Goal: Task Accomplishment & Management: Use online tool/utility

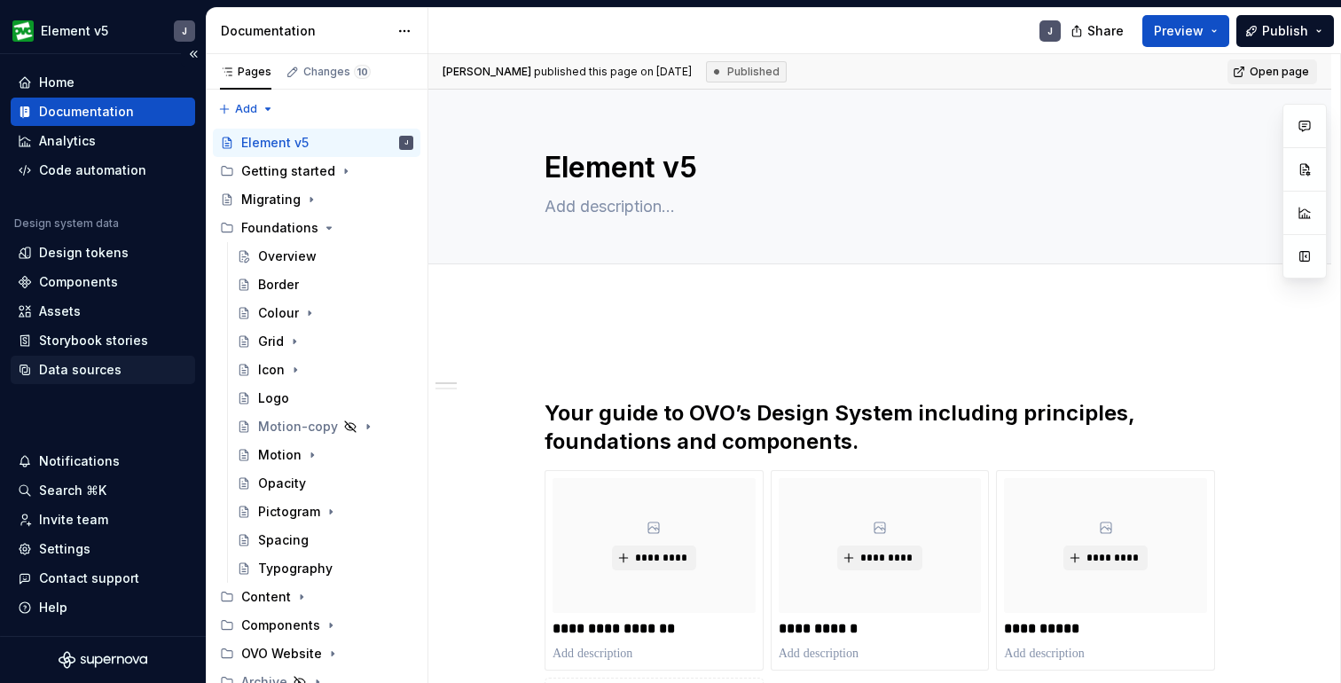
click at [100, 373] on div "Data sources" at bounding box center [80, 370] width 82 height 18
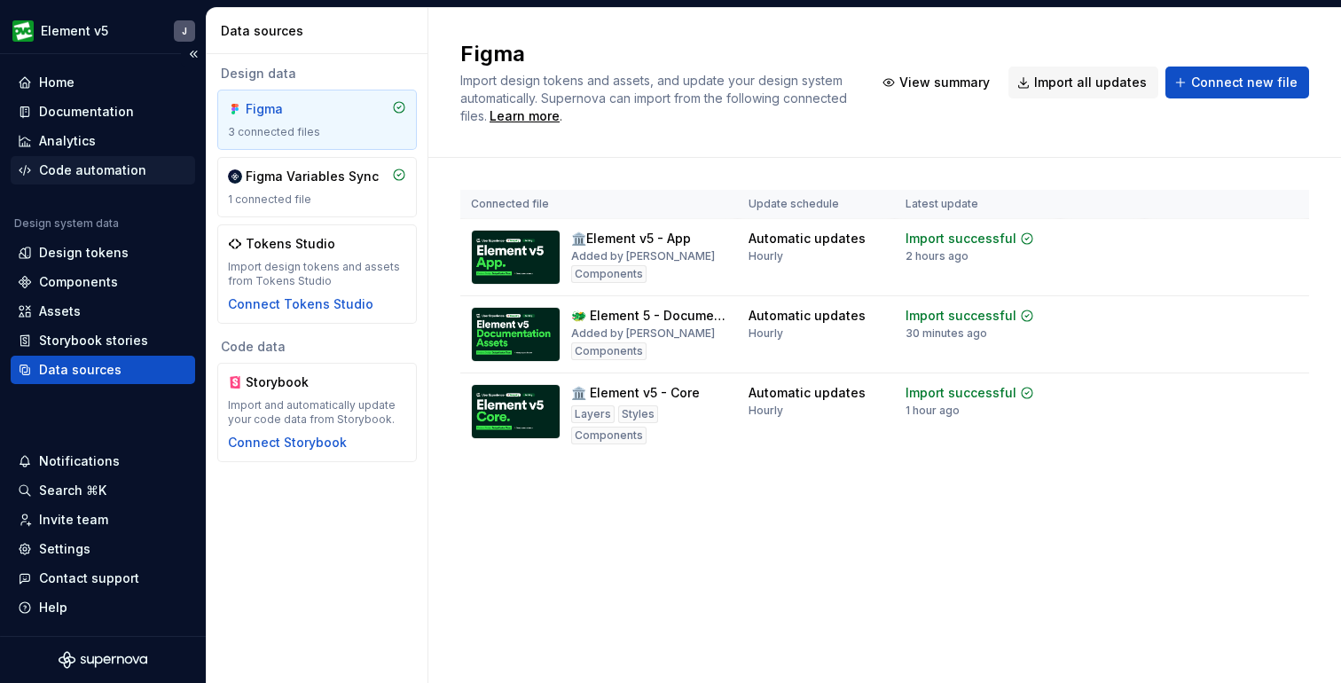
click at [99, 166] on div "Code automation" at bounding box center [92, 170] width 107 height 18
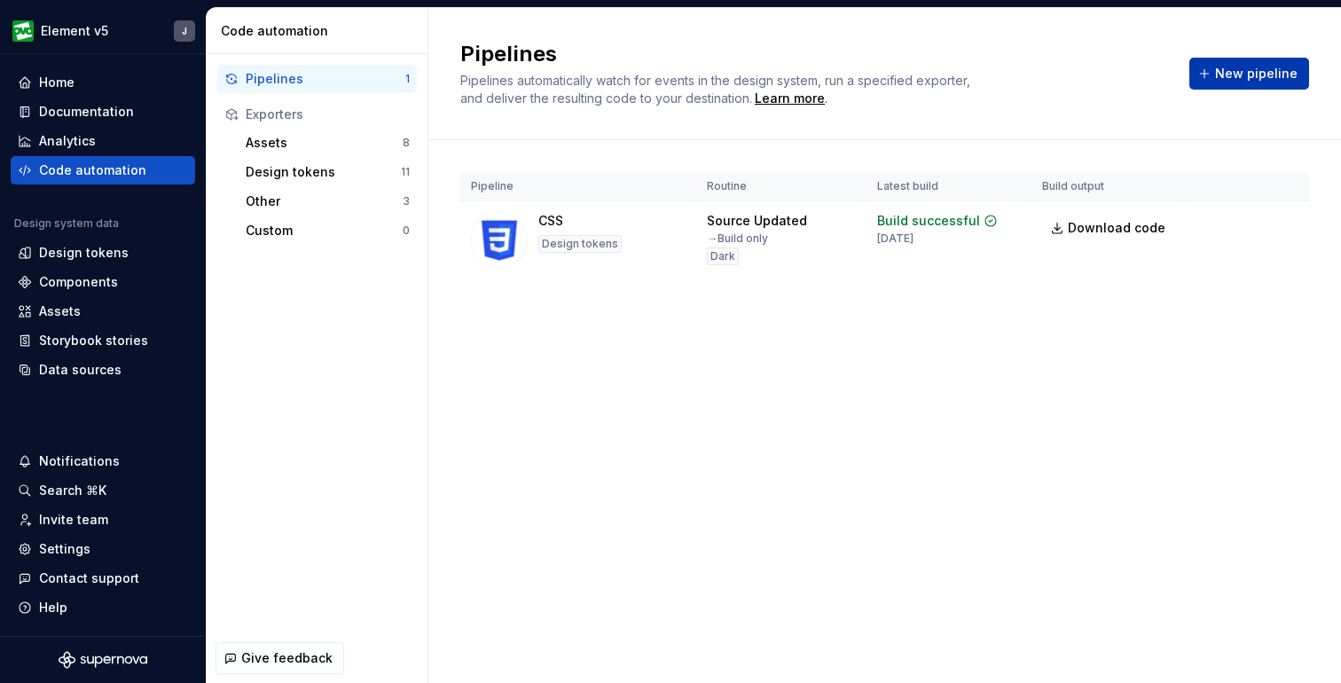
click at [1245, 76] on span "New pipeline" at bounding box center [1256, 74] width 82 height 18
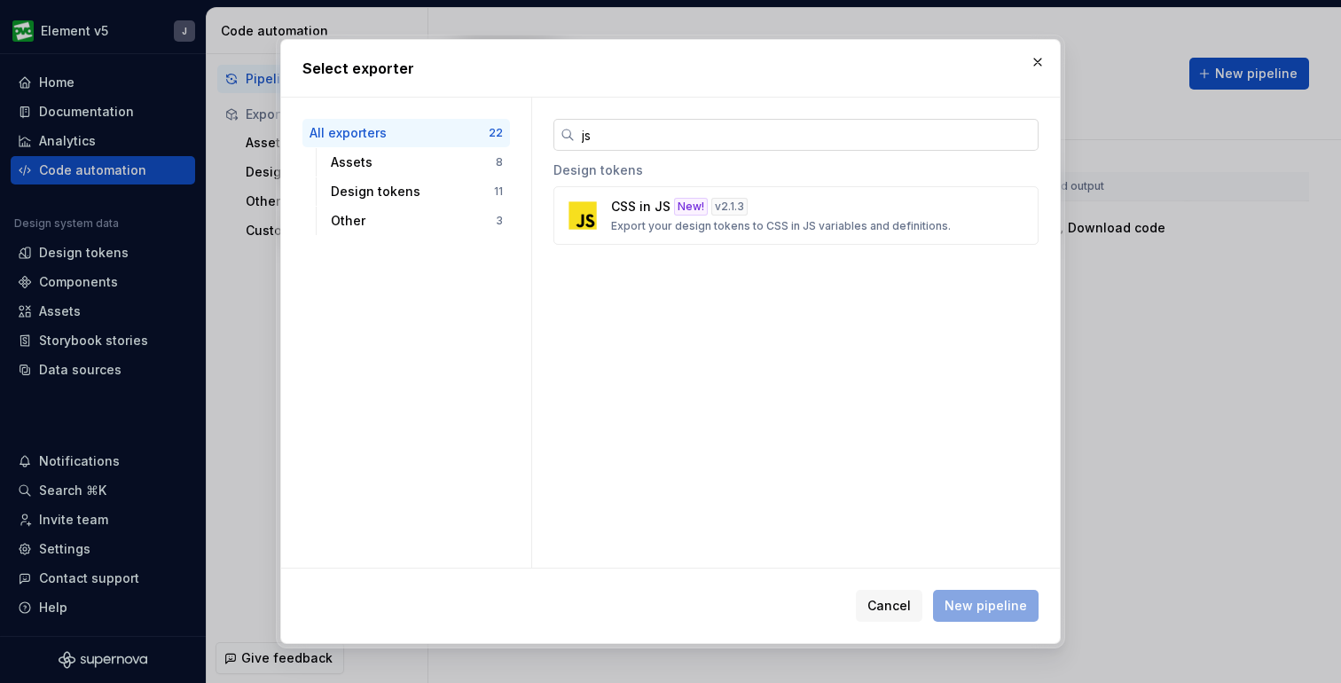
type input "j"
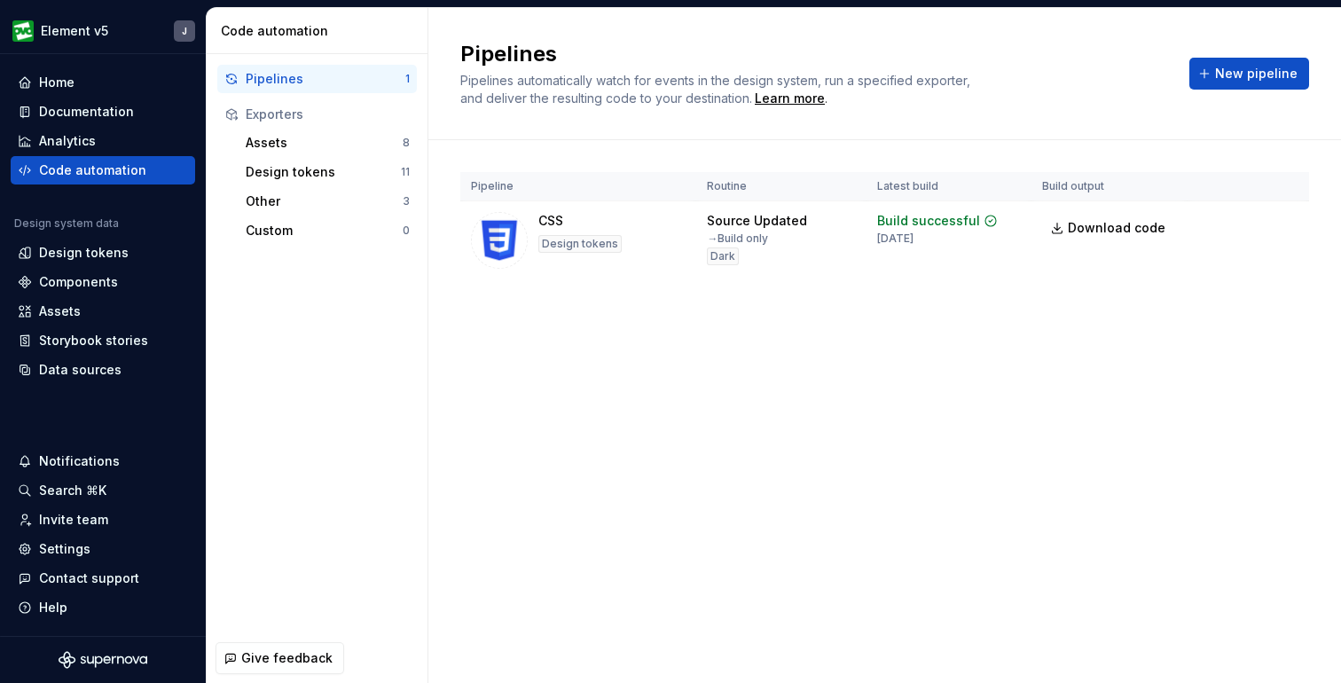
click at [729, 354] on div "Pipelines Pipelines automatically watch for events in the design system, run a …" at bounding box center [884, 345] width 913 height 675
click at [324, 171] on div "Design tokens" at bounding box center [323, 172] width 155 height 18
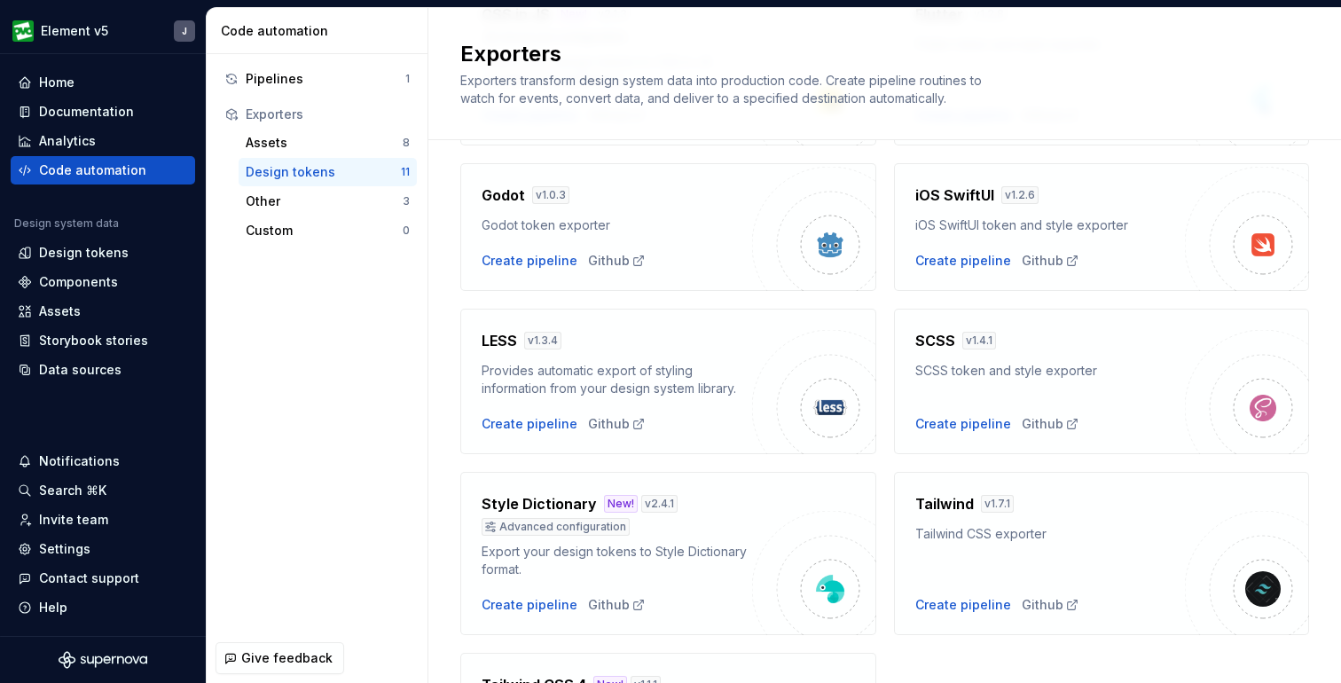
scroll to position [414, 0]
click at [989, 423] on div "Create pipeline" at bounding box center [963, 423] width 96 height 18
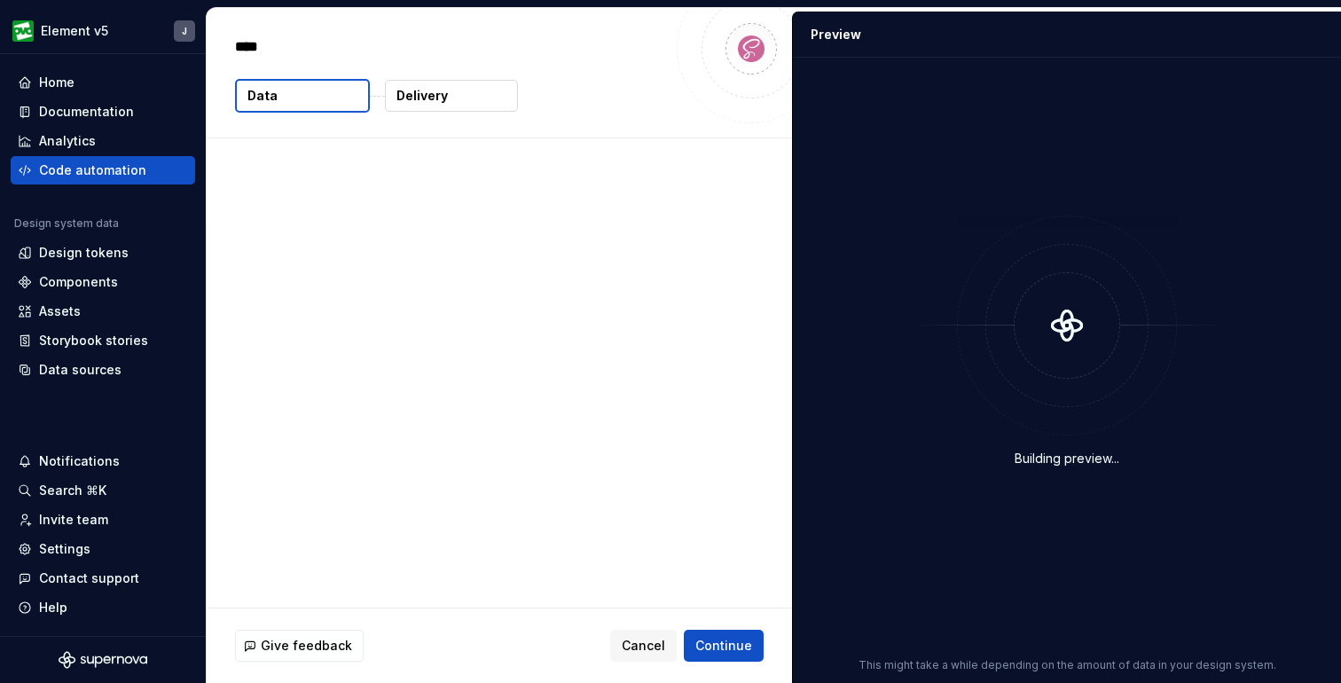
type textarea "*"
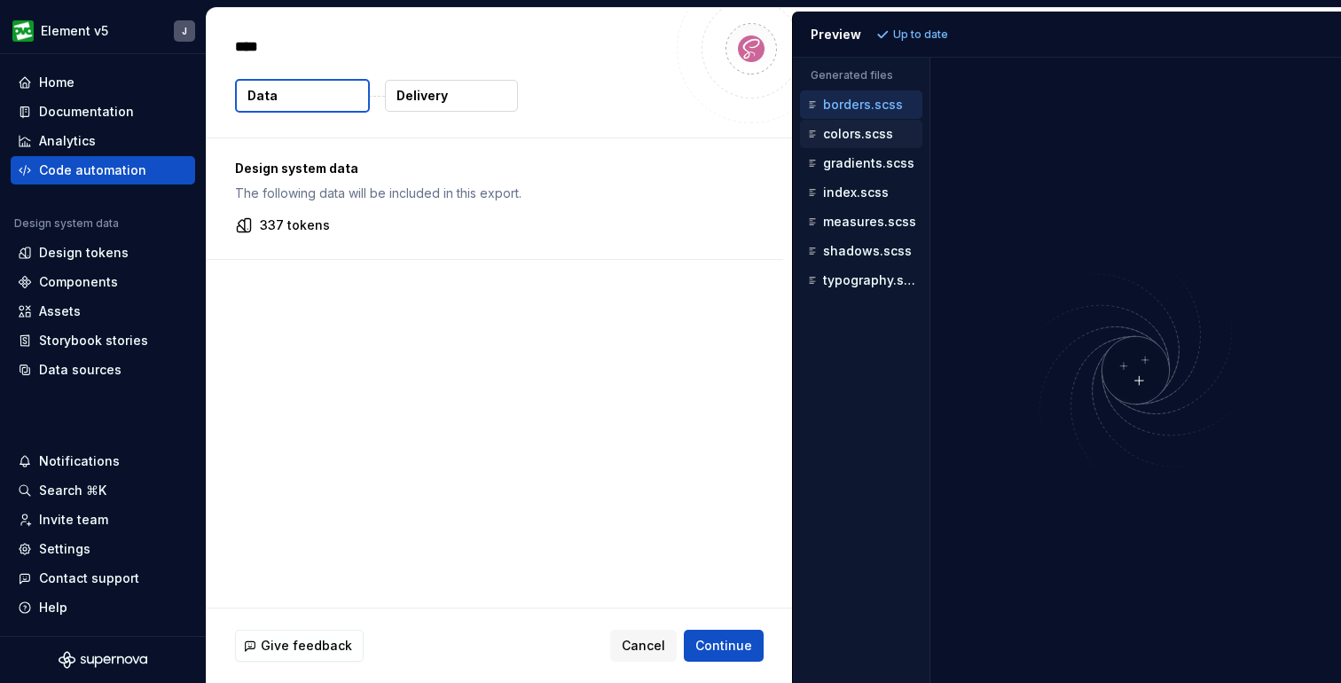
click at [845, 137] on p "colors.scss" at bounding box center [858, 134] width 70 height 14
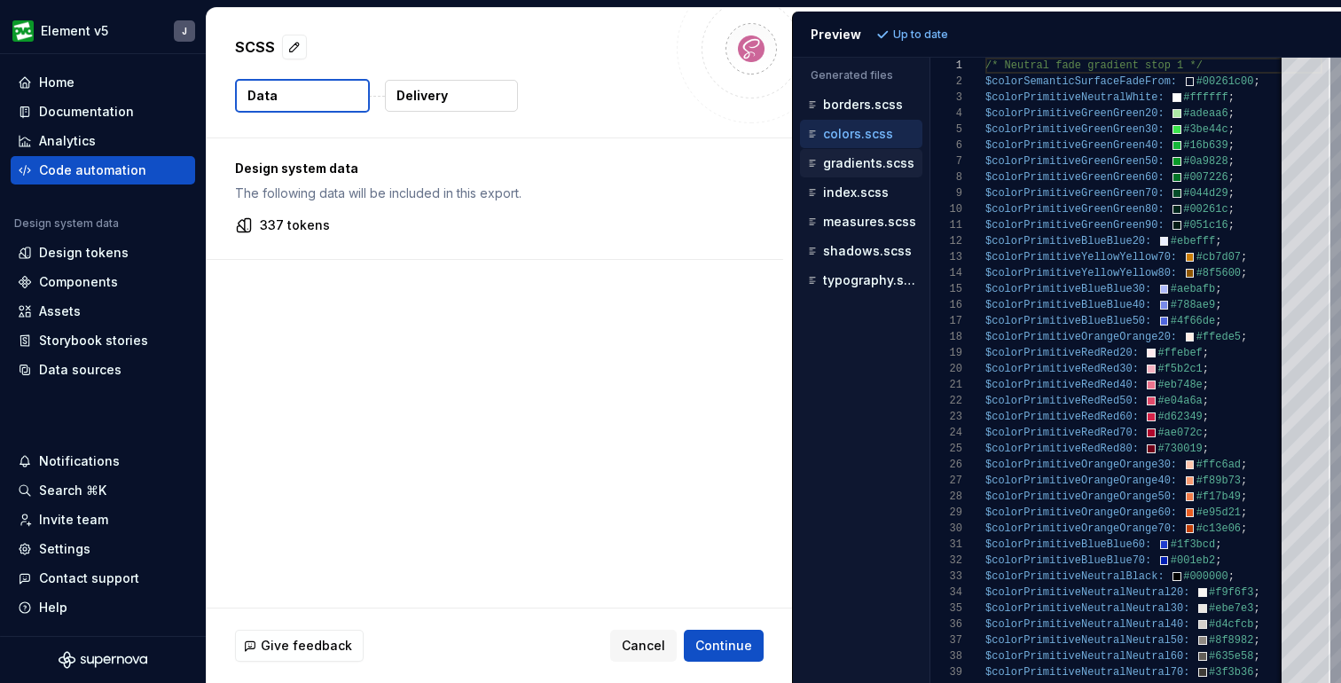
click at [846, 163] on p "gradients.scss" at bounding box center [868, 163] width 91 height 14
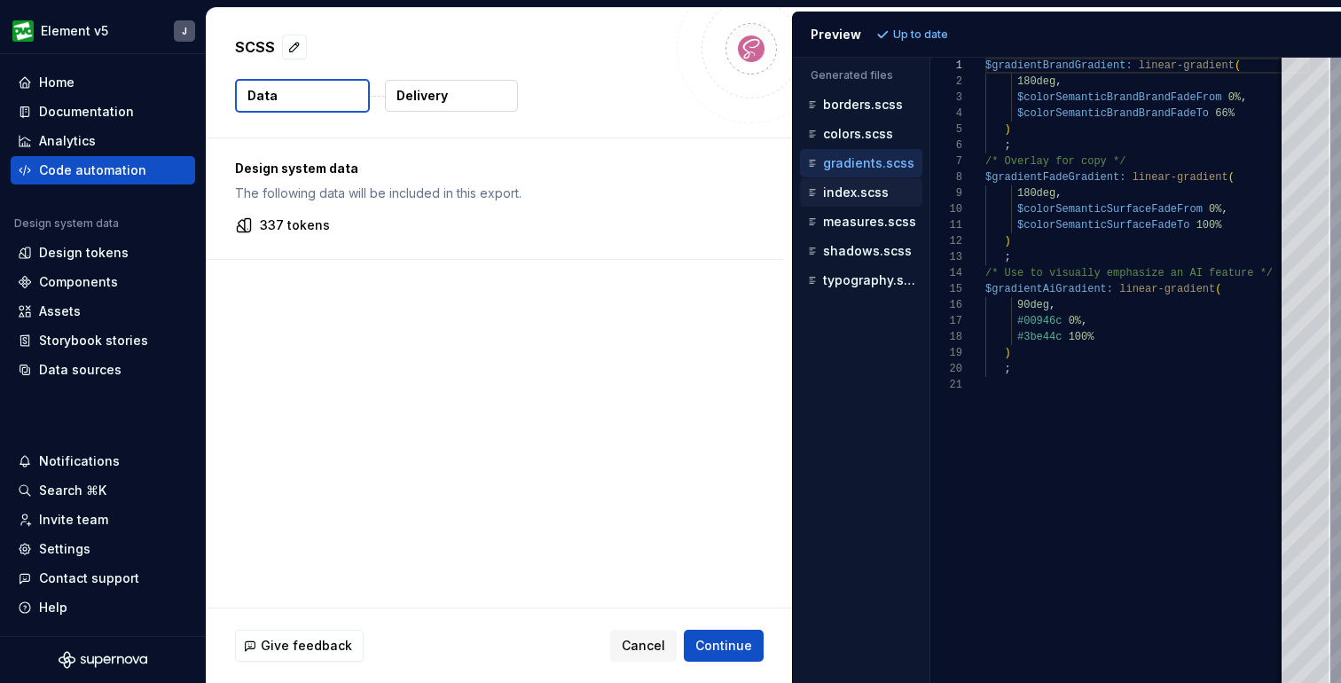
click at [852, 192] on p "index.scss" at bounding box center [856, 192] width 66 height 14
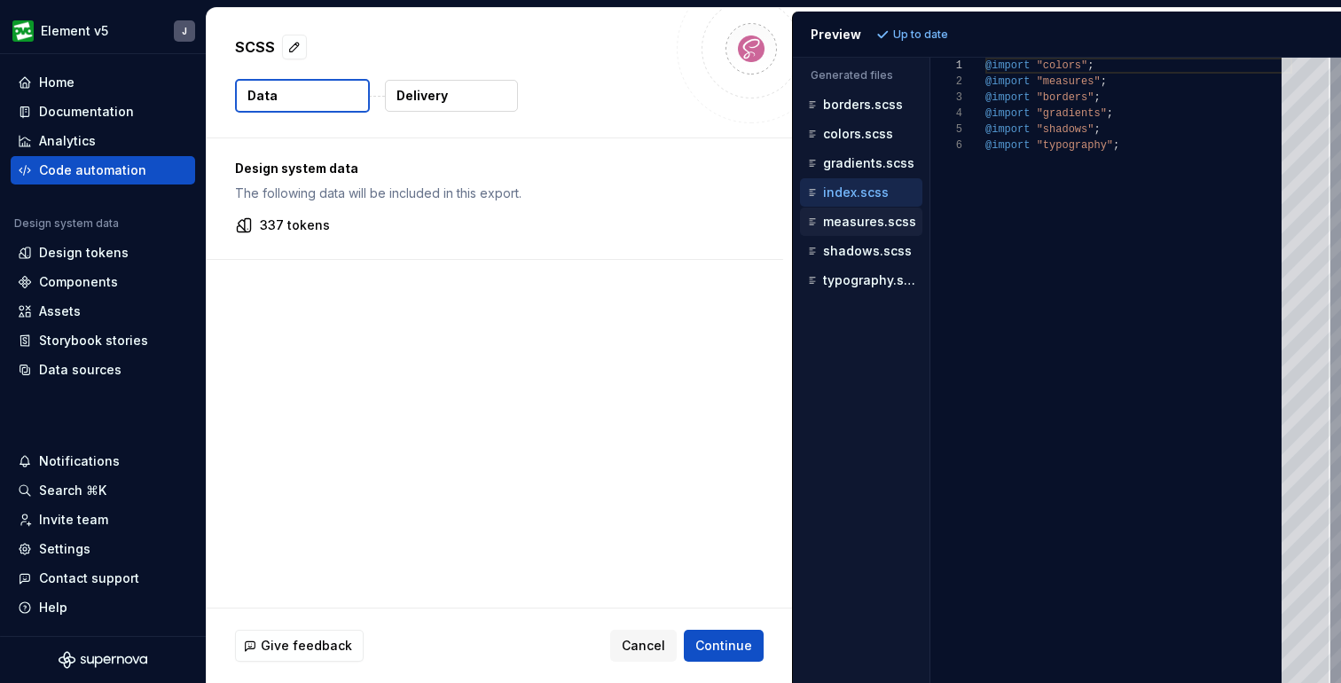
click at [854, 227] on p "measures.scss" at bounding box center [869, 222] width 93 height 14
type textarea "**********"
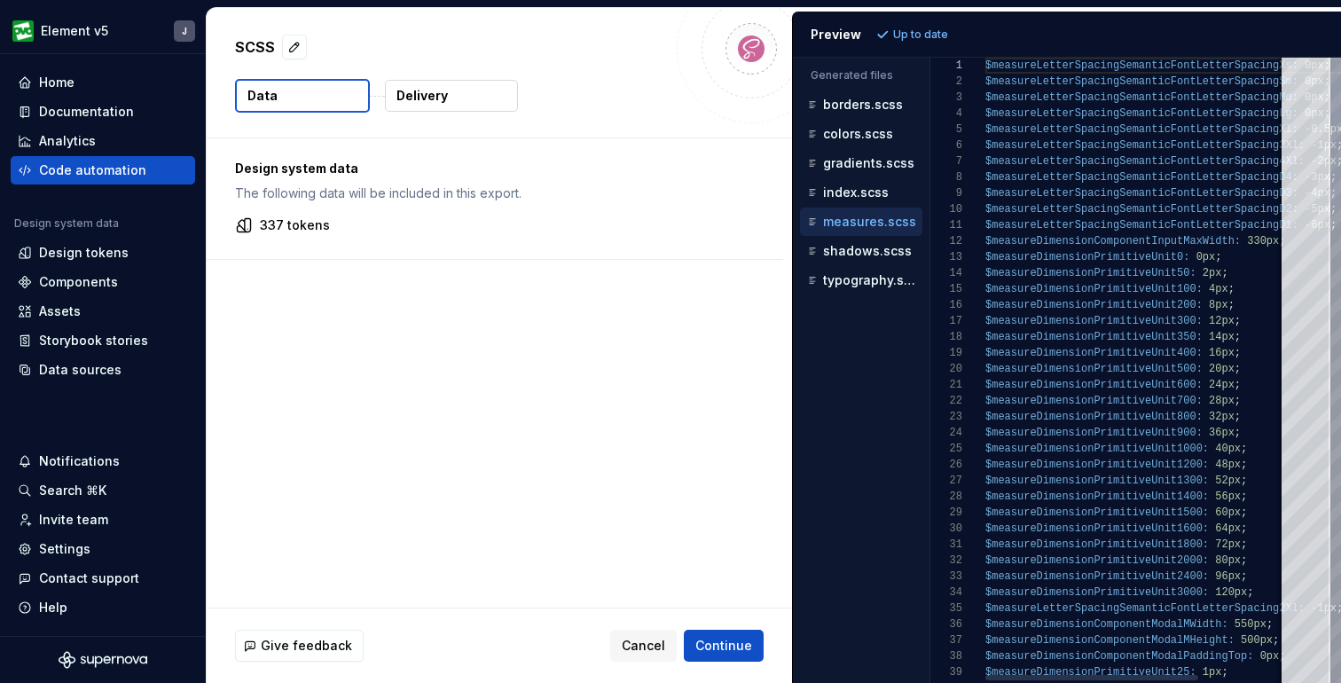
scroll to position [128, 0]
click at [293, 43] on button "button" at bounding box center [294, 47] width 25 height 25
type textarea "*"
click at [408, 226] on div "337 tokens" at bounding box center [495, 225] width 520 height 18
click at [647, 643] on span "Cancel" at bounding box center [643, 646] width 43 height 18
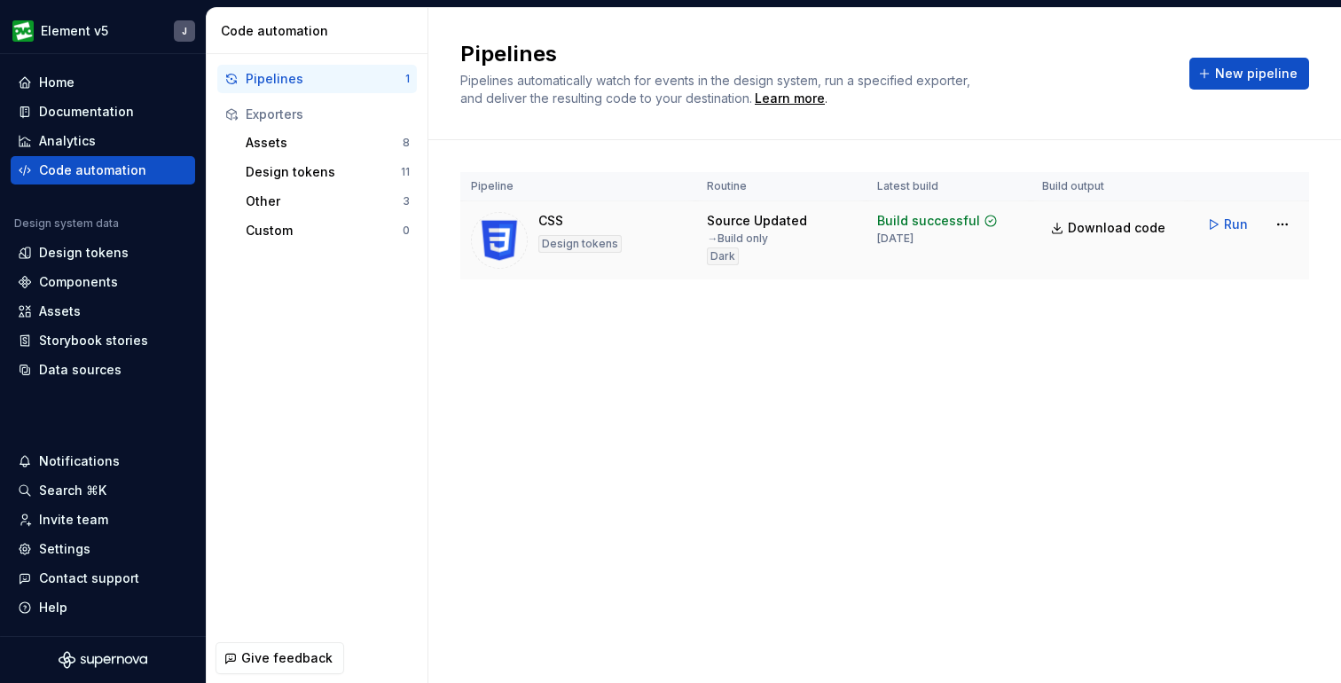
click at [648, 230] on div "CSS Design tokens" at bounding box center [578, 240] width 215 height 57
click at [1268, 68] on span "New pipeline" at bounding box center [1256, 74] width 82 height 18
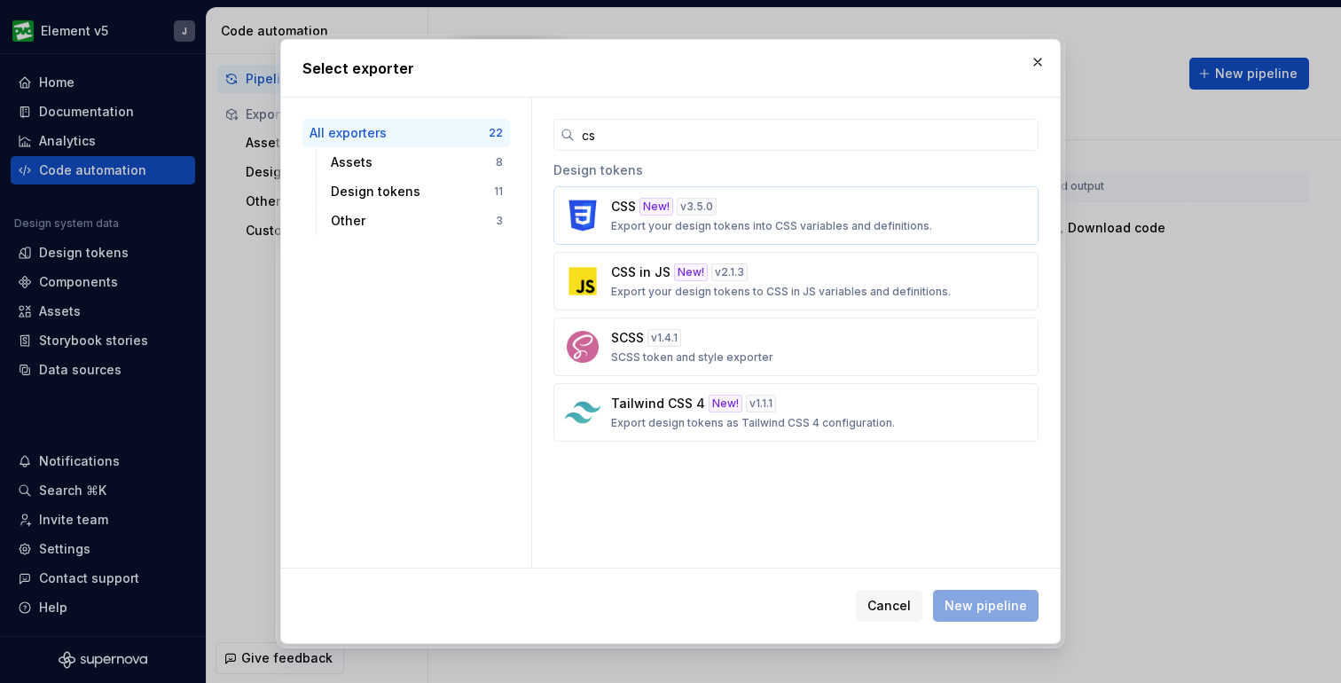
type input "cs"
click at [735, 208] on div "CSS New! v 3.5.0 Export your design tokens into CSS variables and definitions." at bounding box center [790, 215] width 359 height 35
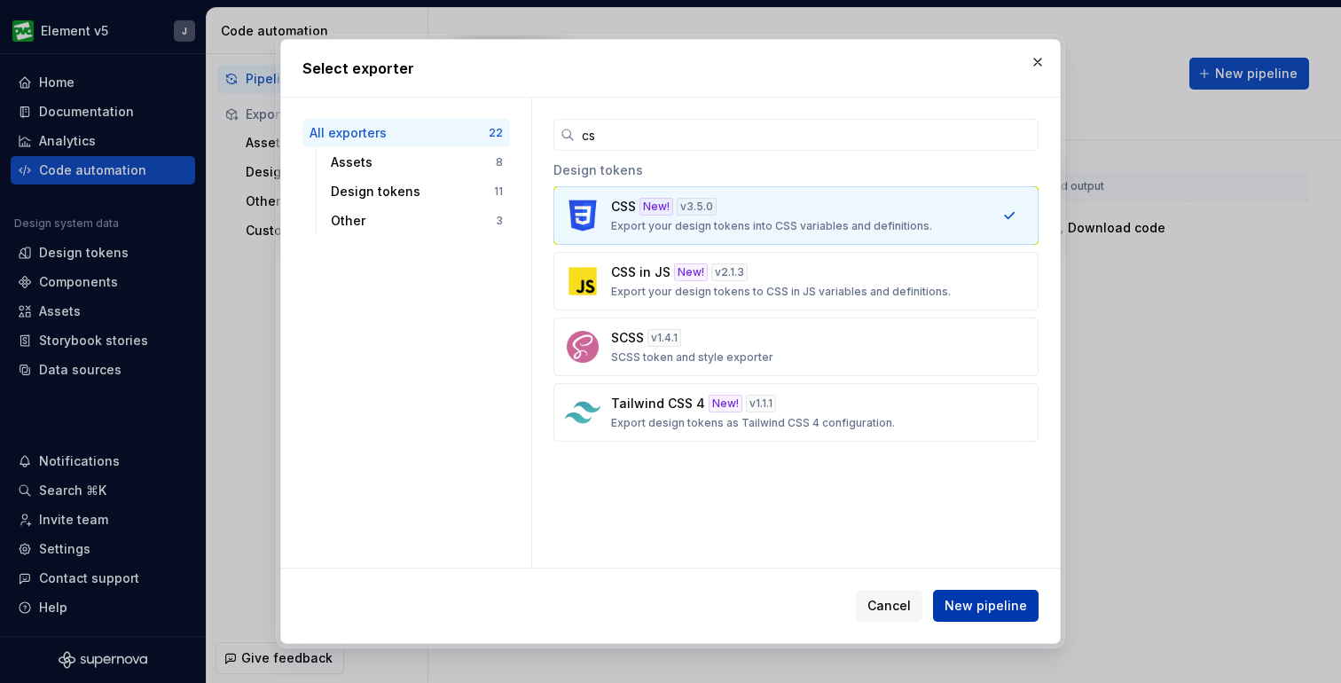
click at [978, 600] on span "New pipeline" at bounding box center [986, 606] width 82 height 18
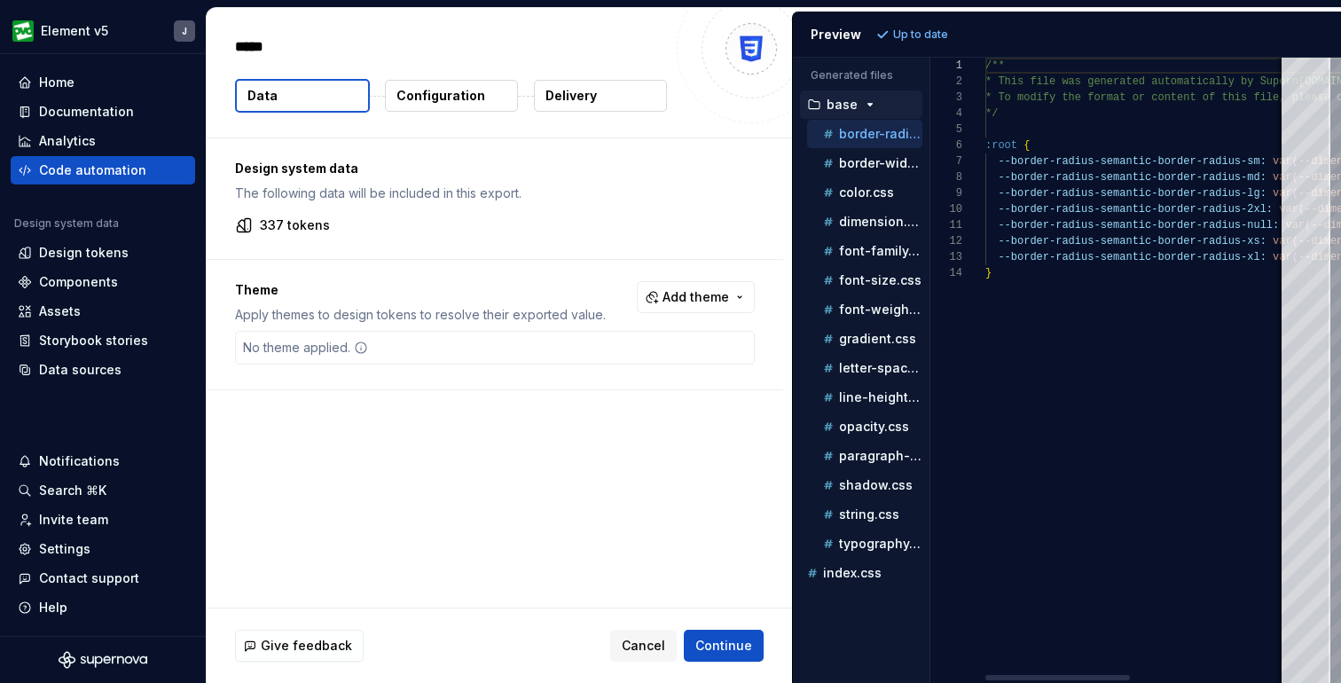
type textarea "*"
click at [467, 99] on p "Configuration" at bounding box center [441, 96] width 89 height 18
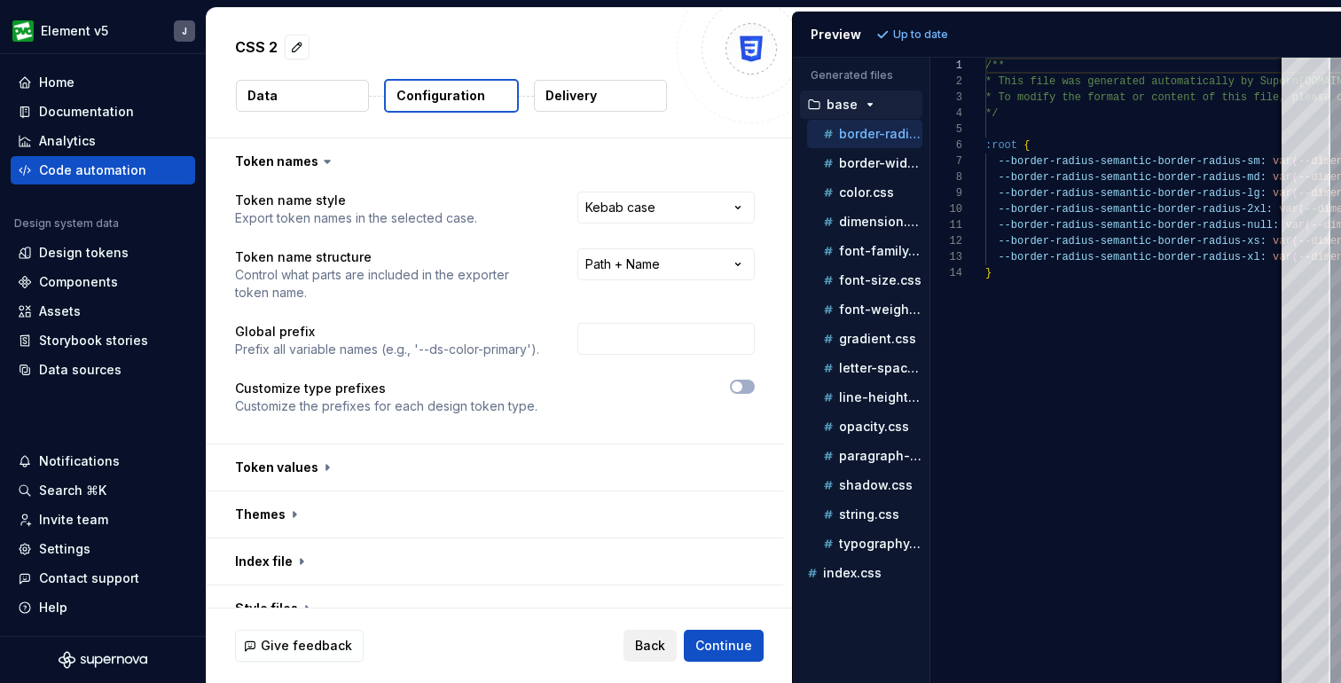
click at [659, 645] on span "Back" at bounding box center [650, 646] width 30 height 18
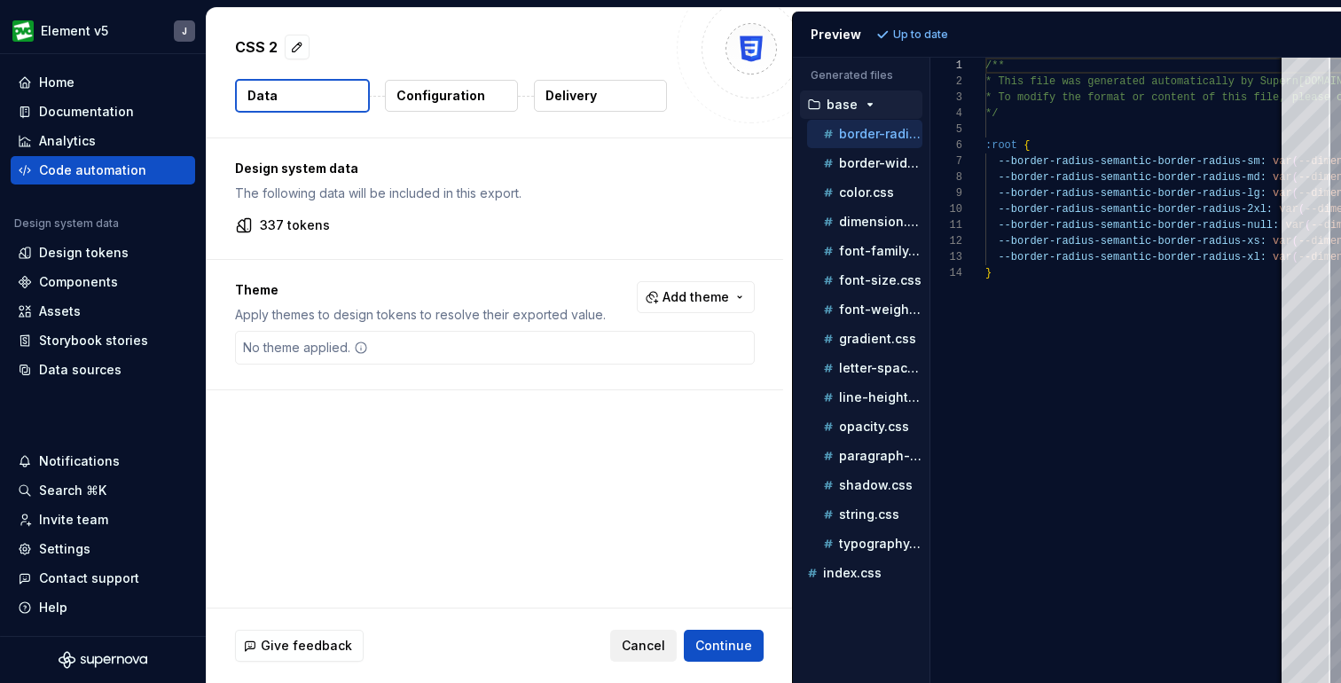
click at [641, 645] on span "Cancel" at bounding box center [643, 646] width 43 height 18
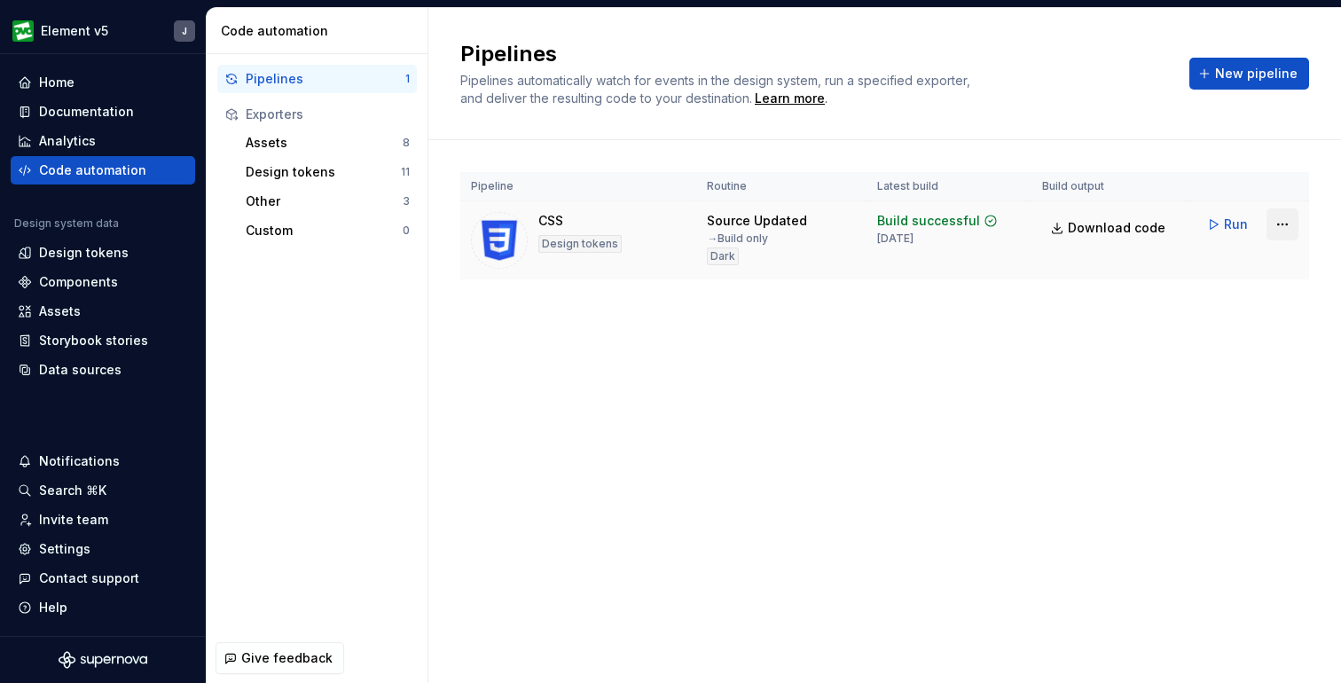
click at [1280, 222] on html "Element v5 J Home Documentation Analytics Code automation Design system data De…" at bounding box center [670, 341] width 1341 height 683
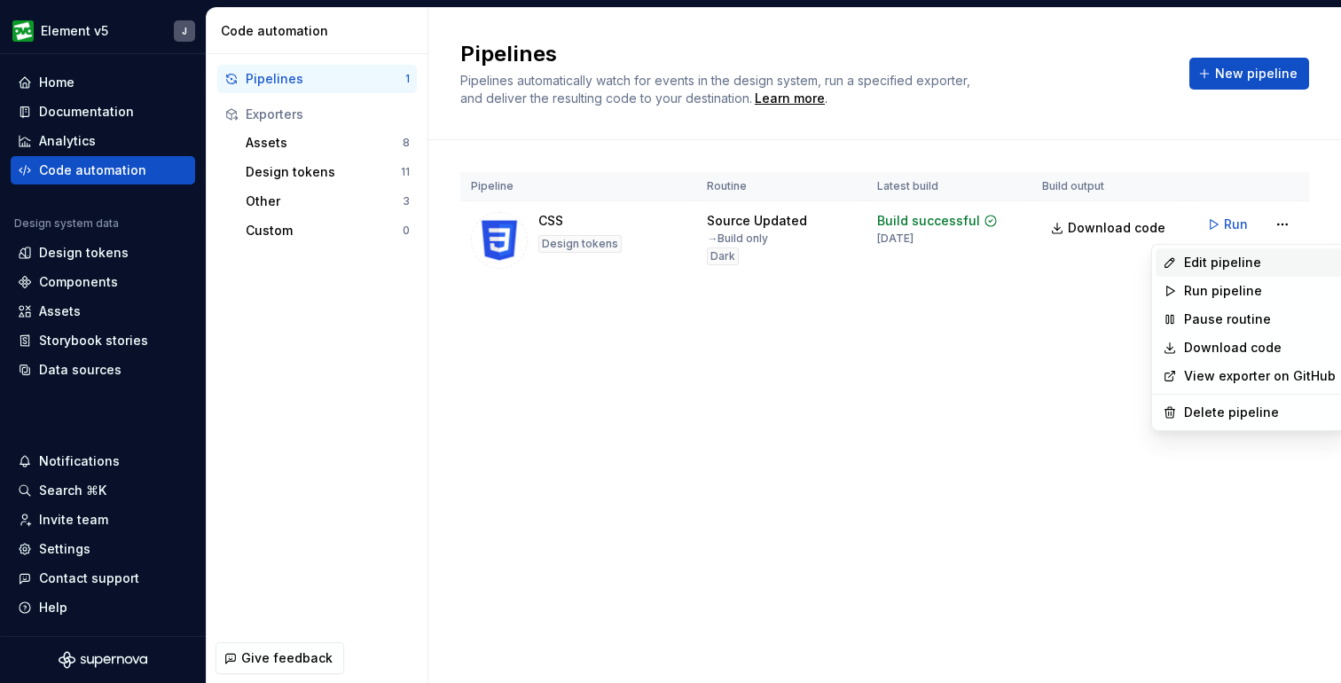
click at [1244, 260] on div "Edit pipeline" at bounding box center [1260, 263] width 152 height 18
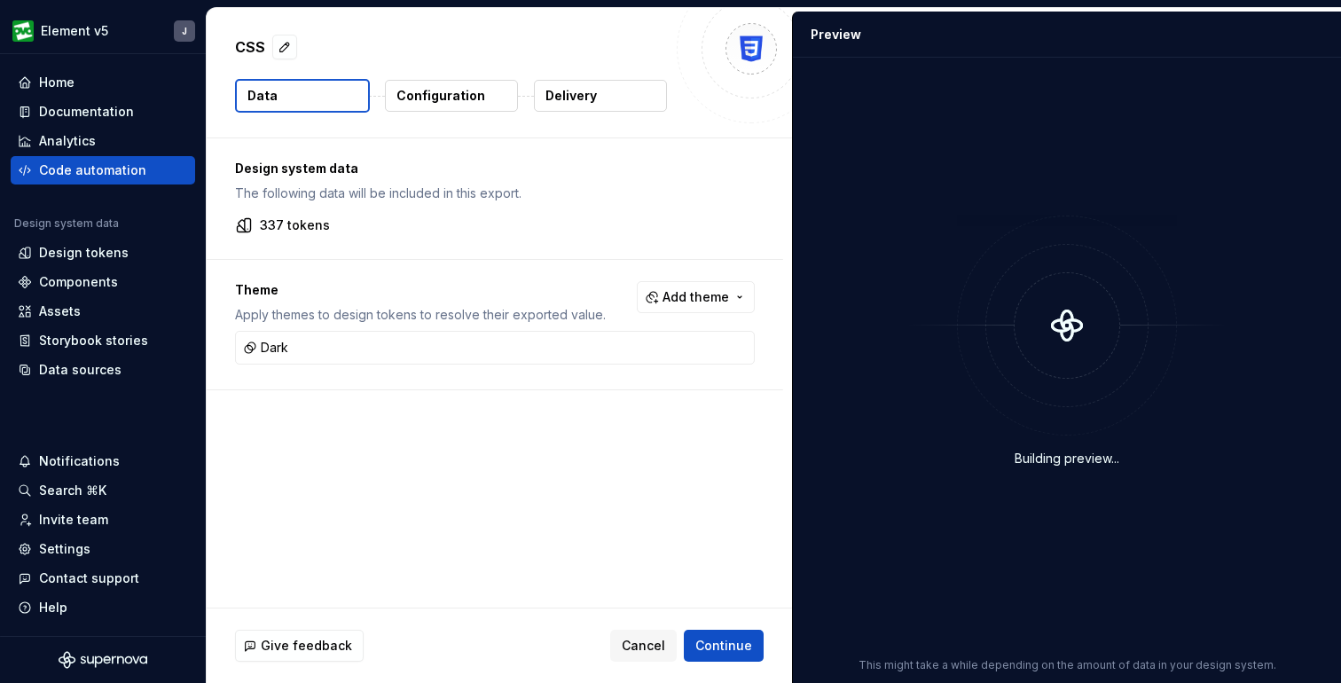
click at [465, 101] on p "Configuration" at bounding box center [441, 96] width 89 height 18
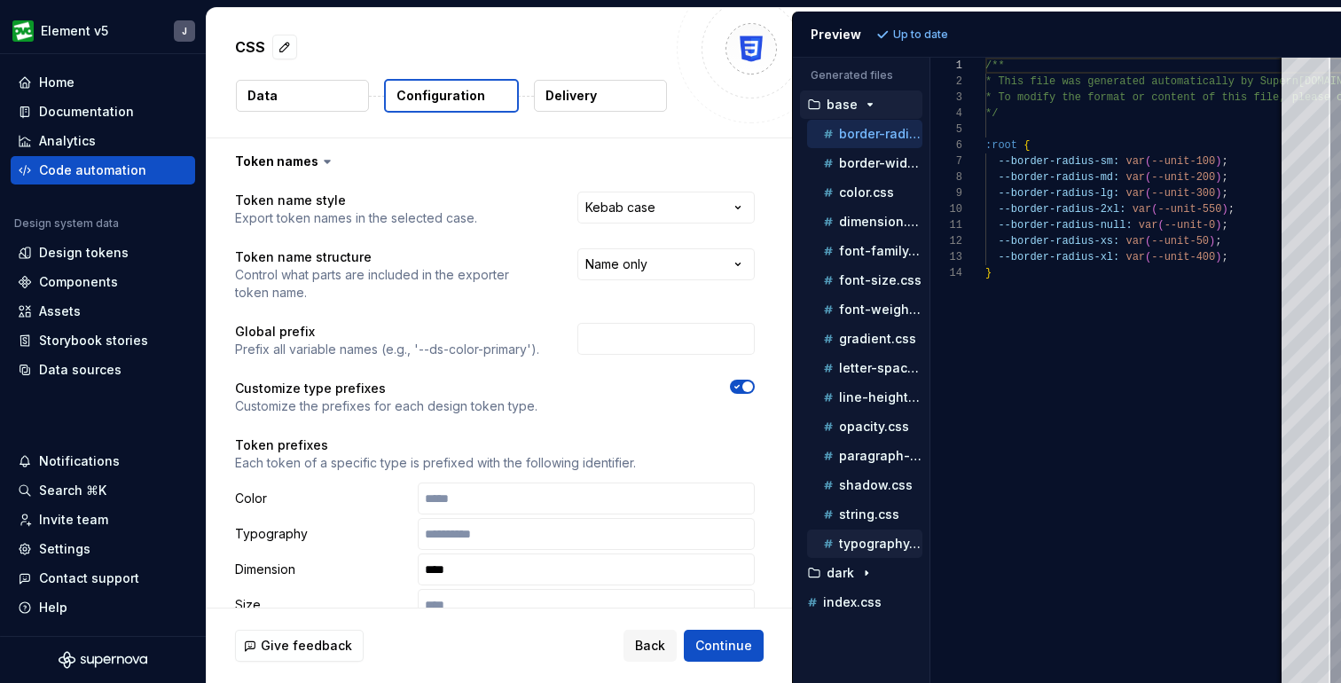
click at [862, 542] on p "typography.css" at bounding box center [880, 544] width 83 height 14
type textarea "**********"
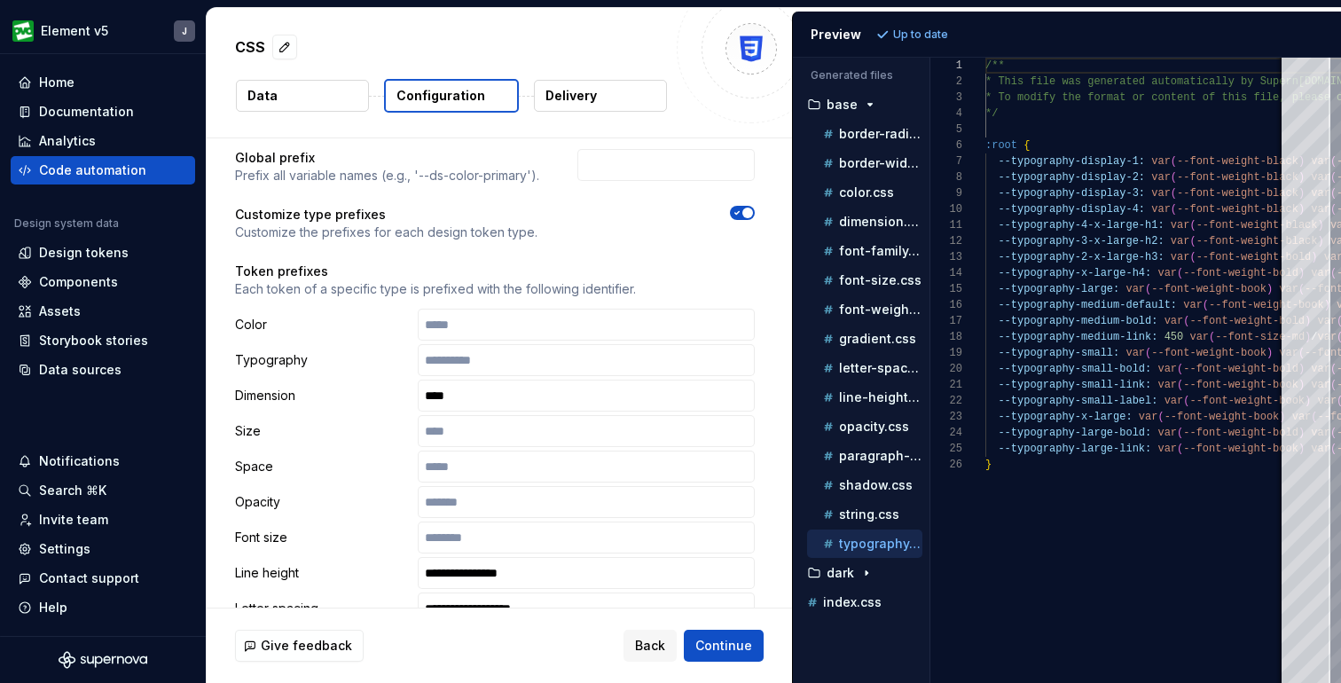
scroll to position [180, 0]
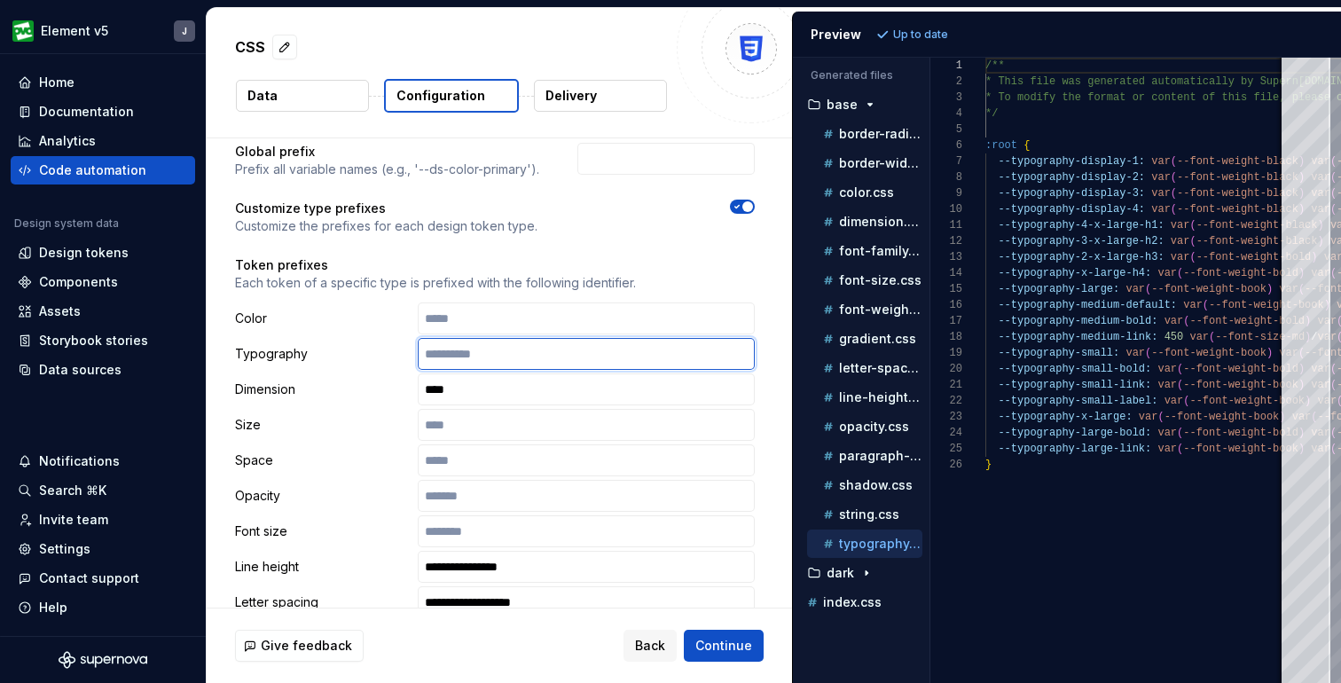
click at [522, 357] on input "text" at bounding box center [586, 354] width 337 height 32
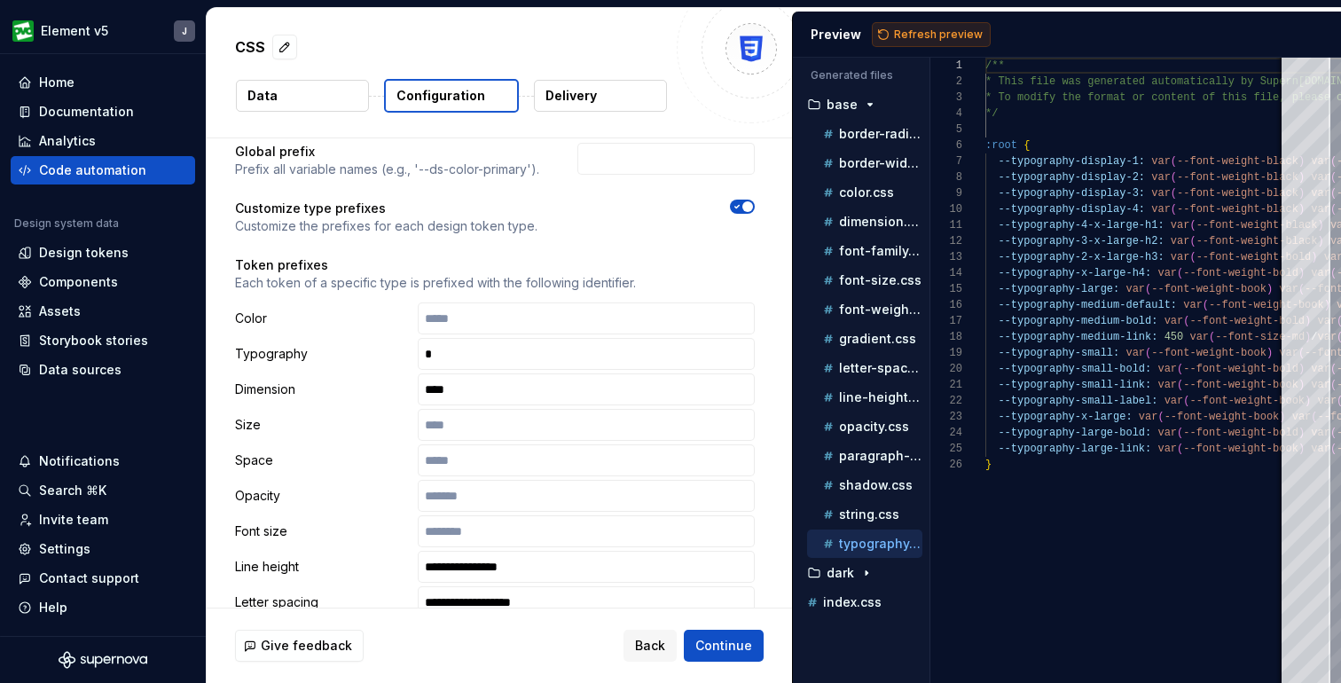
click at [929, 29] on span "Refresh preview" at bounding box center [938, 34] width 89 height 14
type textarea "**********"
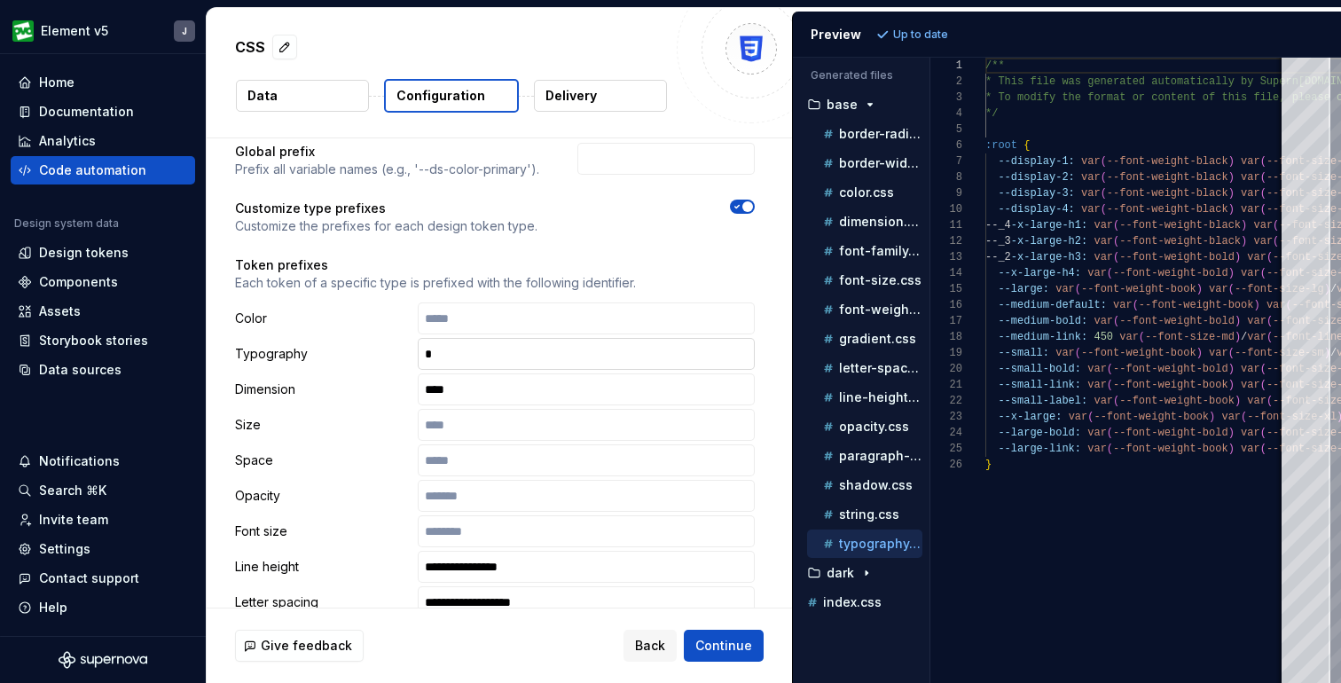
click at [502, 357] on input "text" at bounding box center [586, 354] width 337 height 32
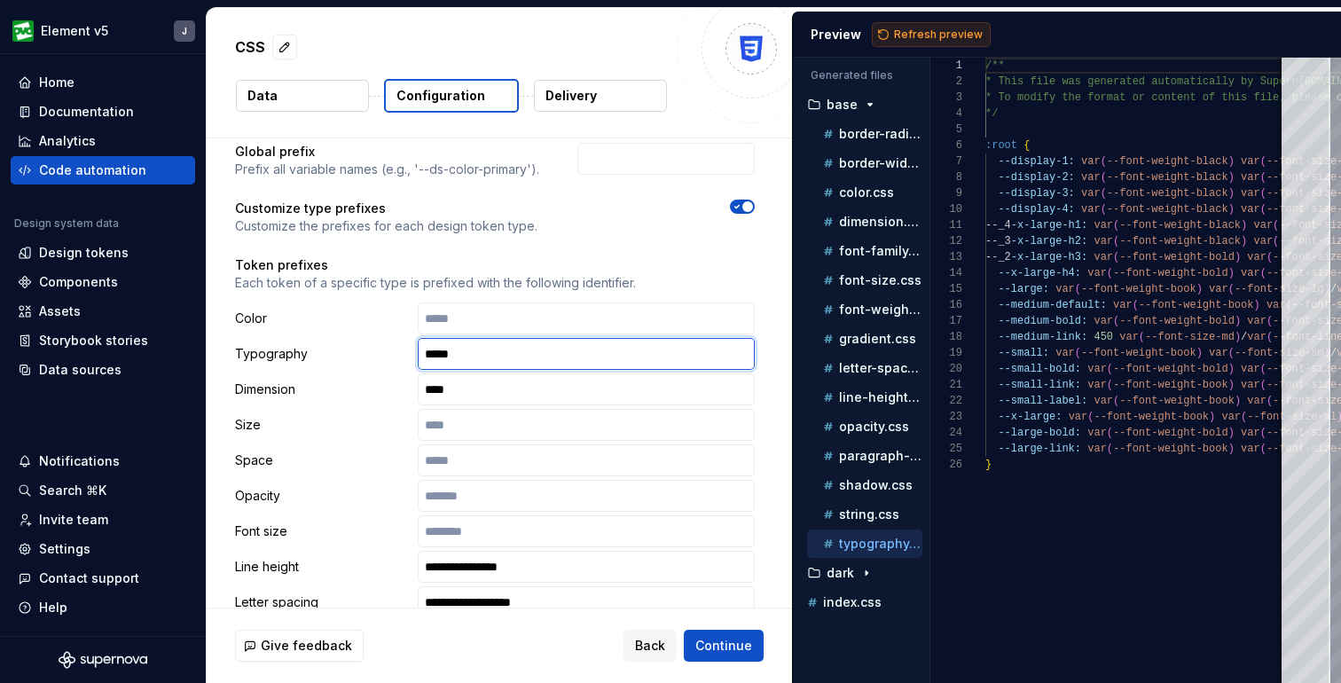
type input "****"
click at [907, 35] on span "Refresh preview" at bounding box center [938, 34] width 89 height 14
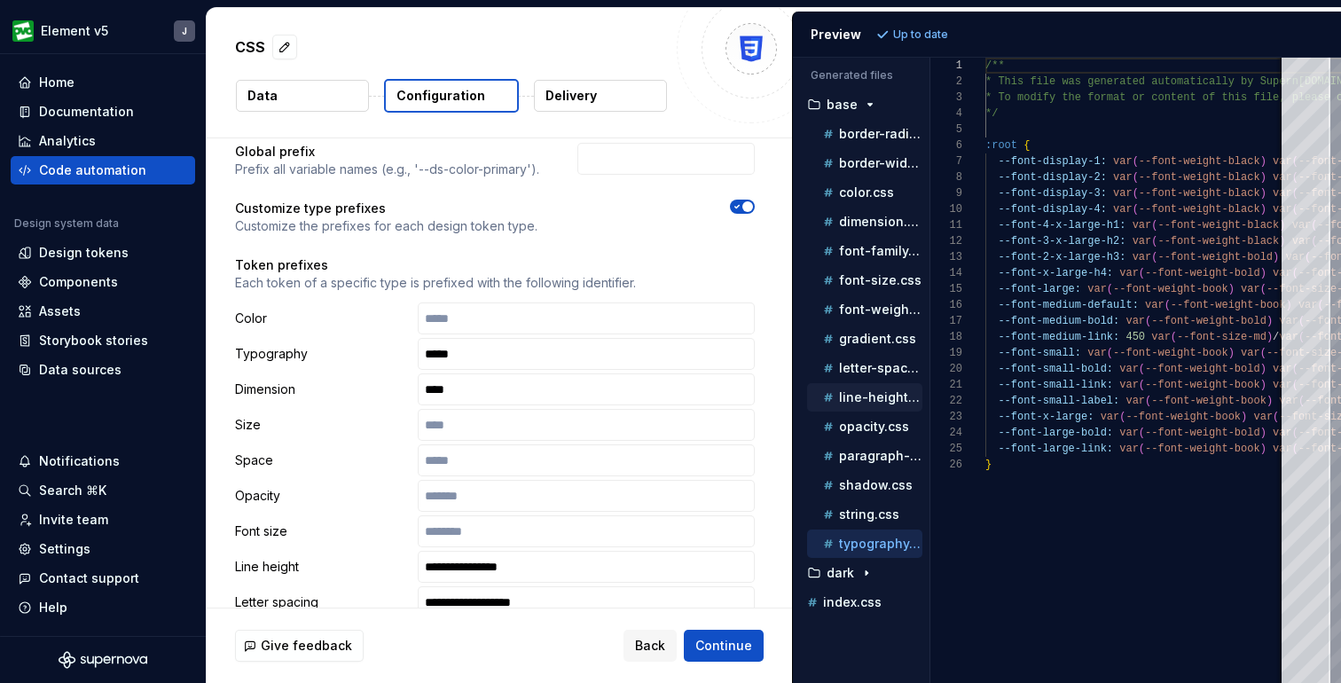
click at [865, 391] on p "line-height.css" at bounding box center [880, 397] width 83 height 14
type textarea "**********"
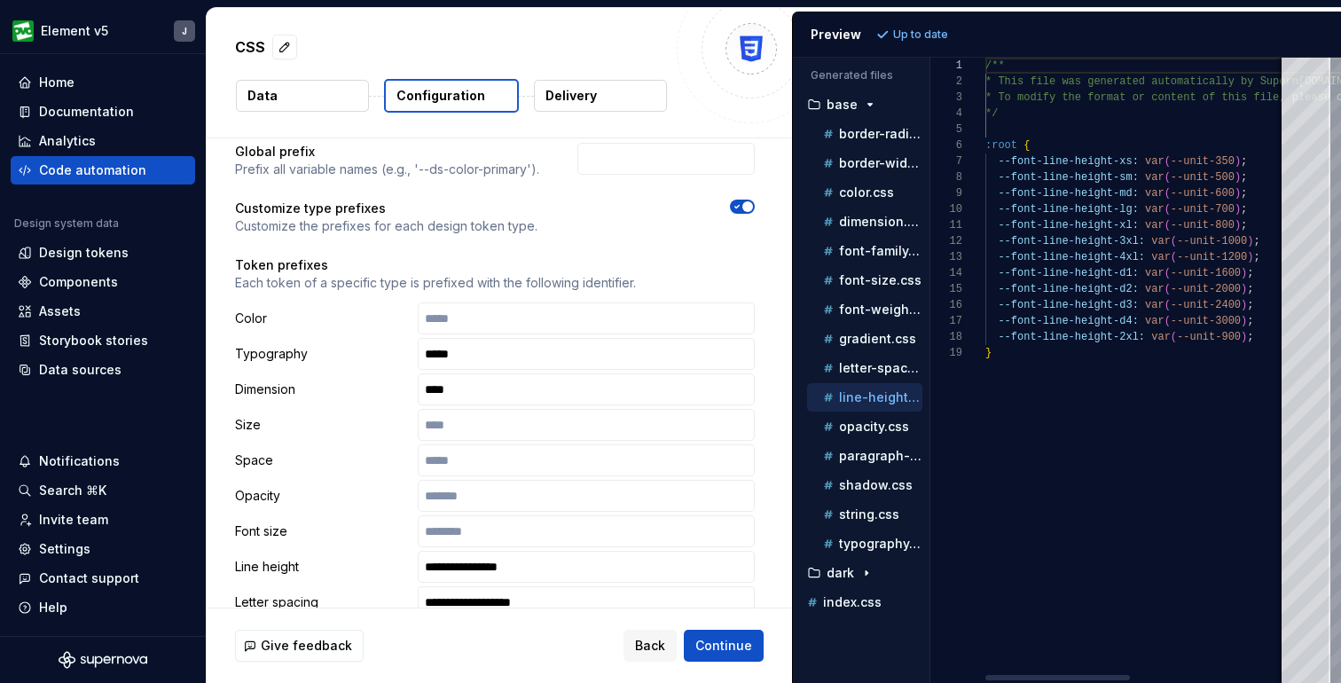
scroll to position [160, 0]
click at [473, 358] on input "****" at bounding box center [586, 354] width 337 height 32
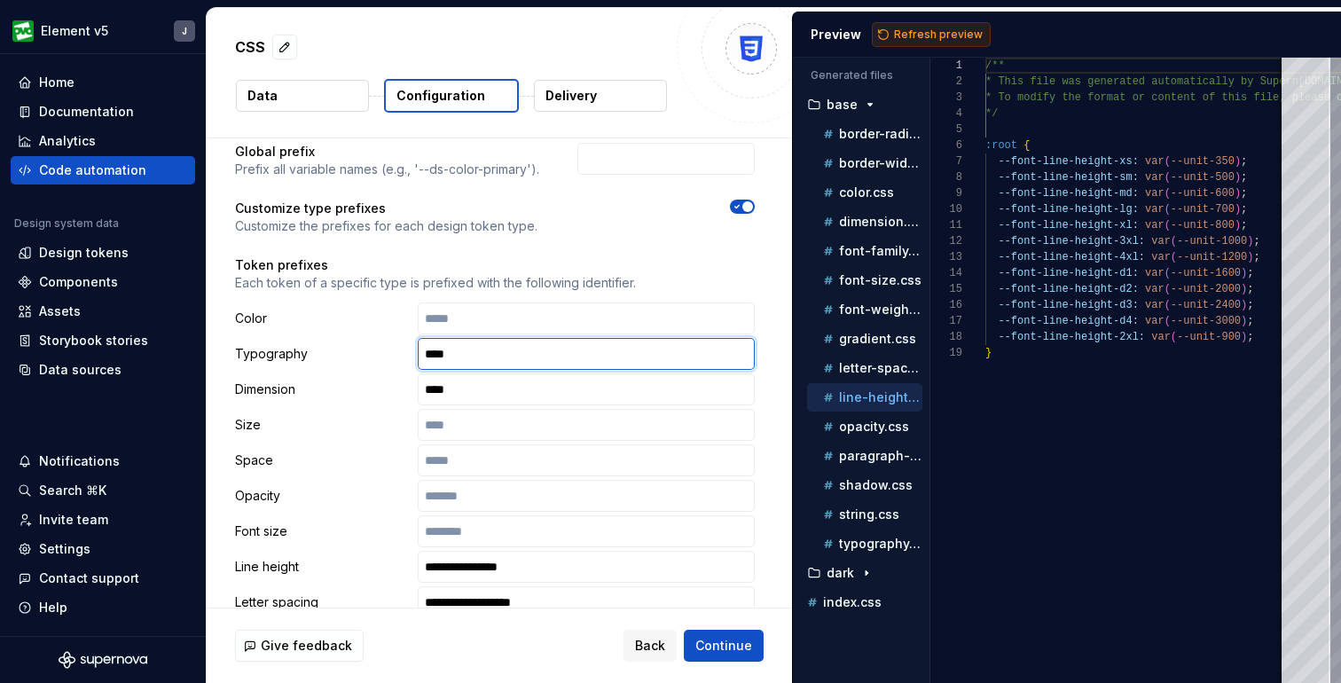
type input "****"
click at [920, 35] on span "Refresh preview" at bounding box center [938, 34] width 89 height 14
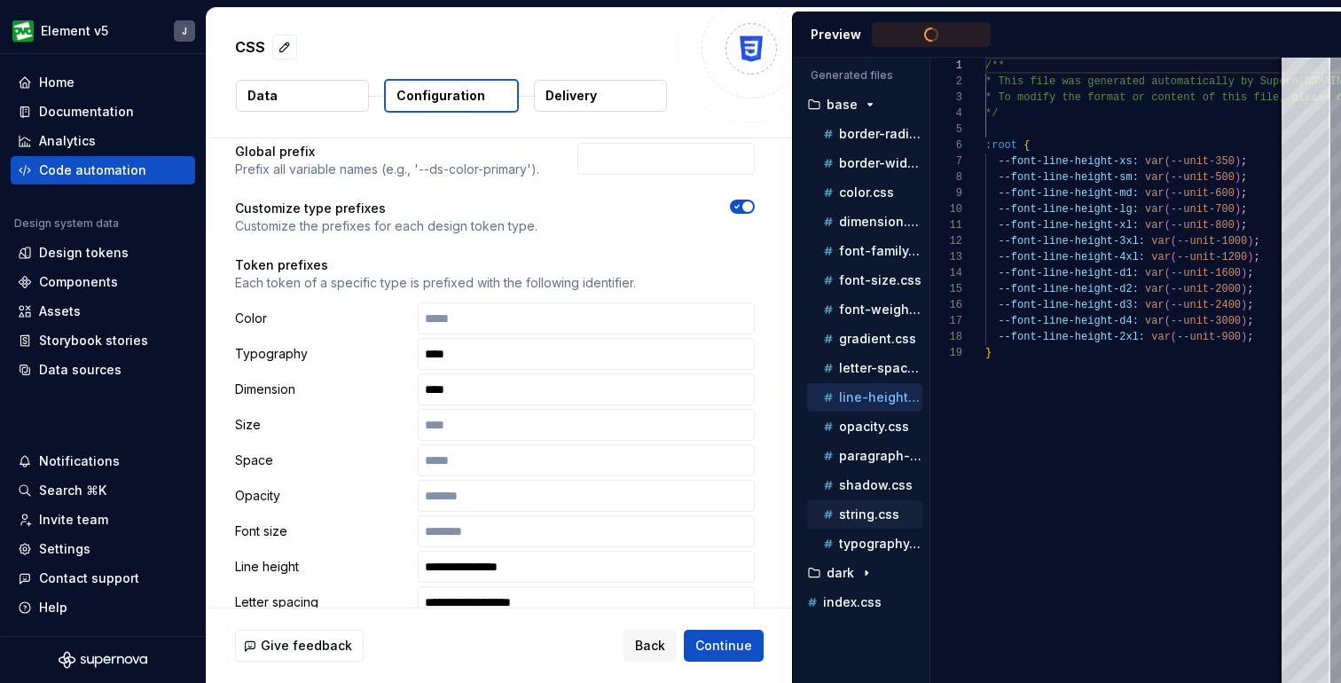
click at [856, 521] on p "string.css" at bounding box center [869, 514] width 60 height 14
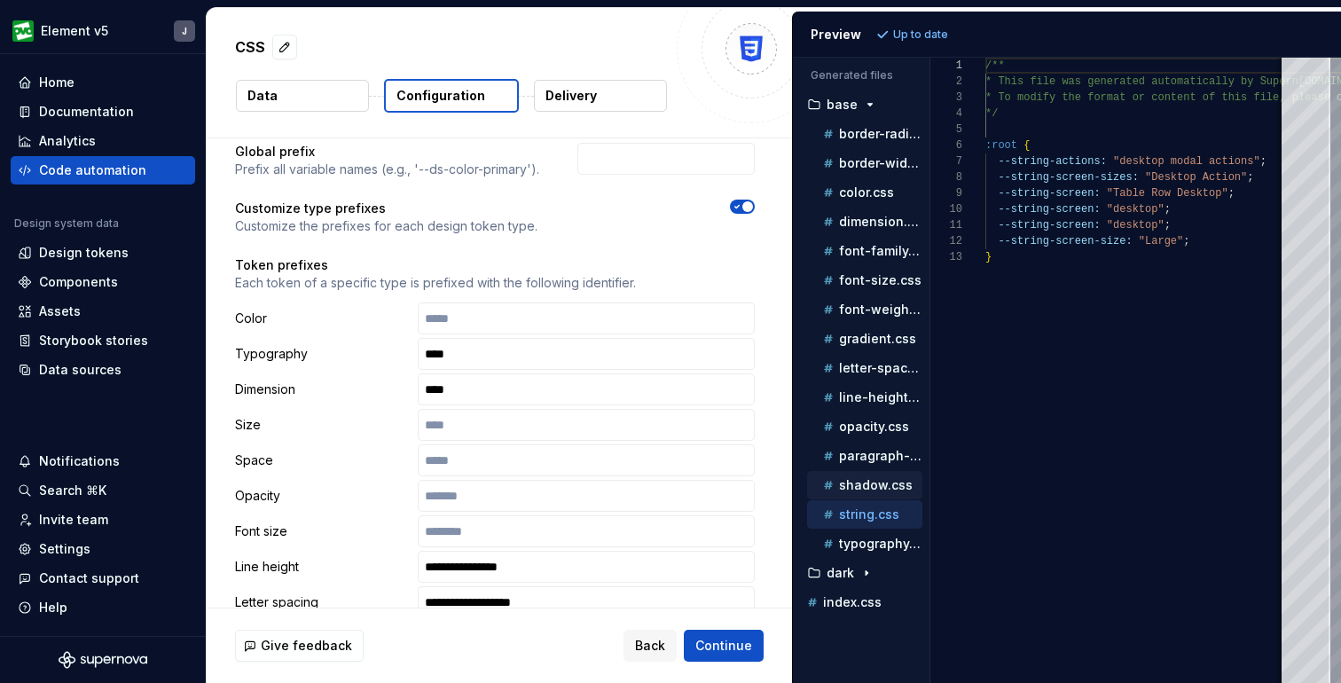
click at [865, 477] on div "shadow.css" at bounding box center [871, 485] width 103 height 18
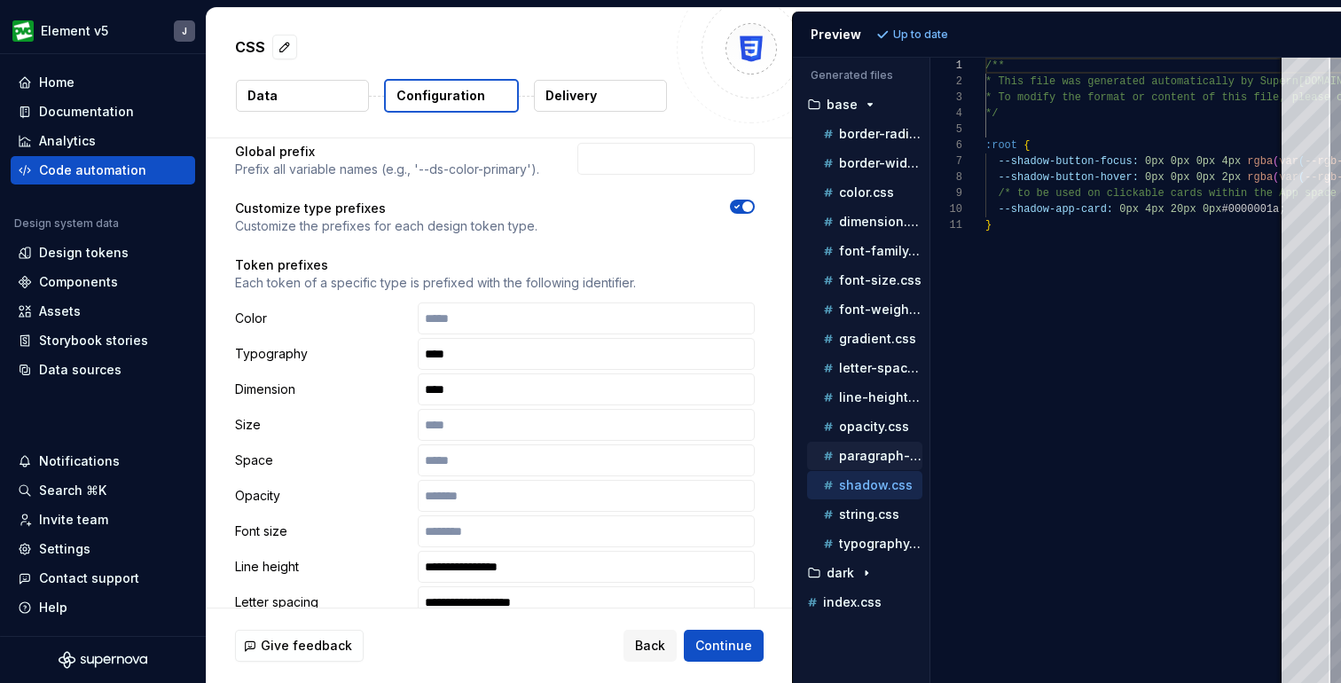
click at [865, 455] on p "paragraph-spacing.css" at bounding box center [880, 456] width 83 height 14
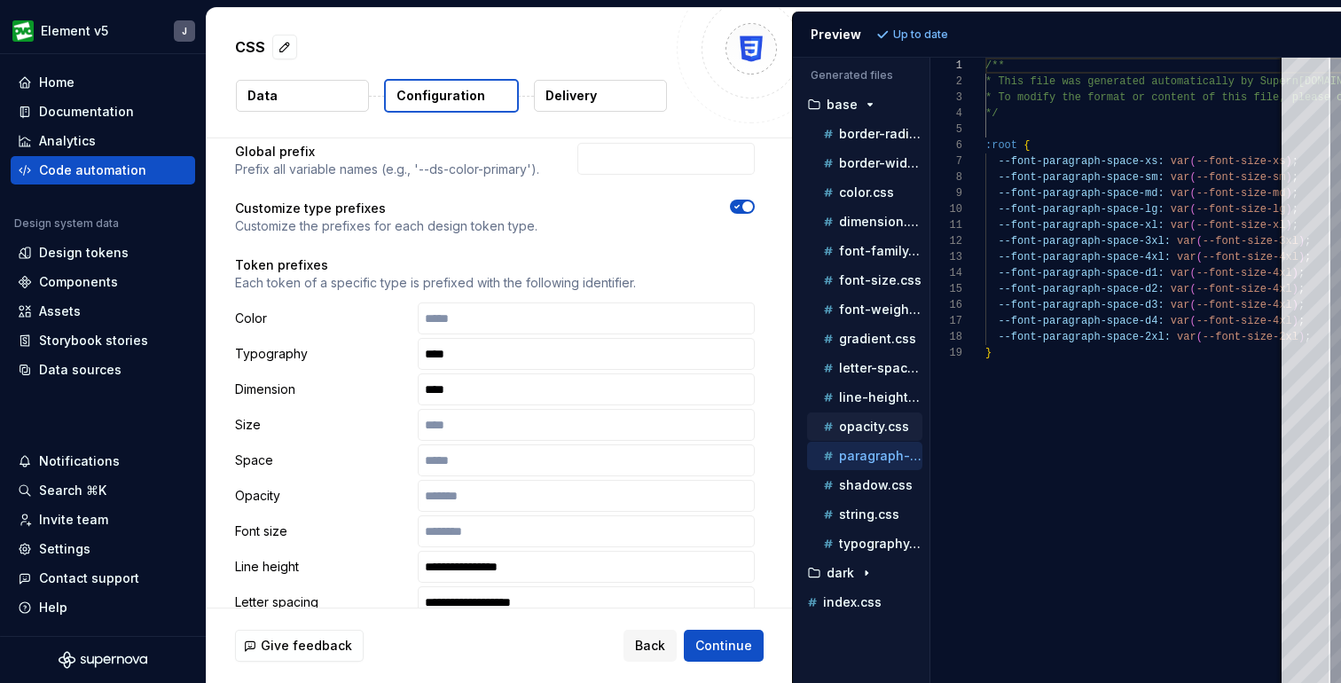
click at [865, 433] on p "opacity.css" at bounding box center [874, 427] width 70 height 14
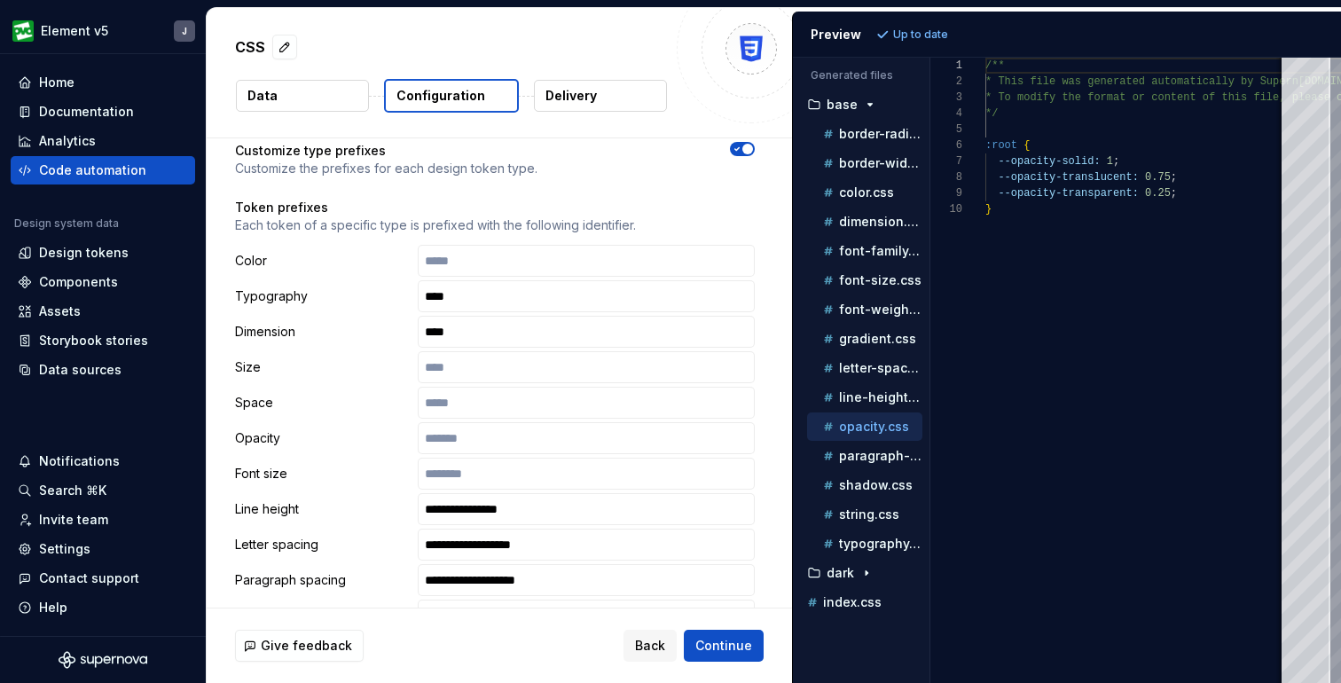
scroll to position [255, 0]
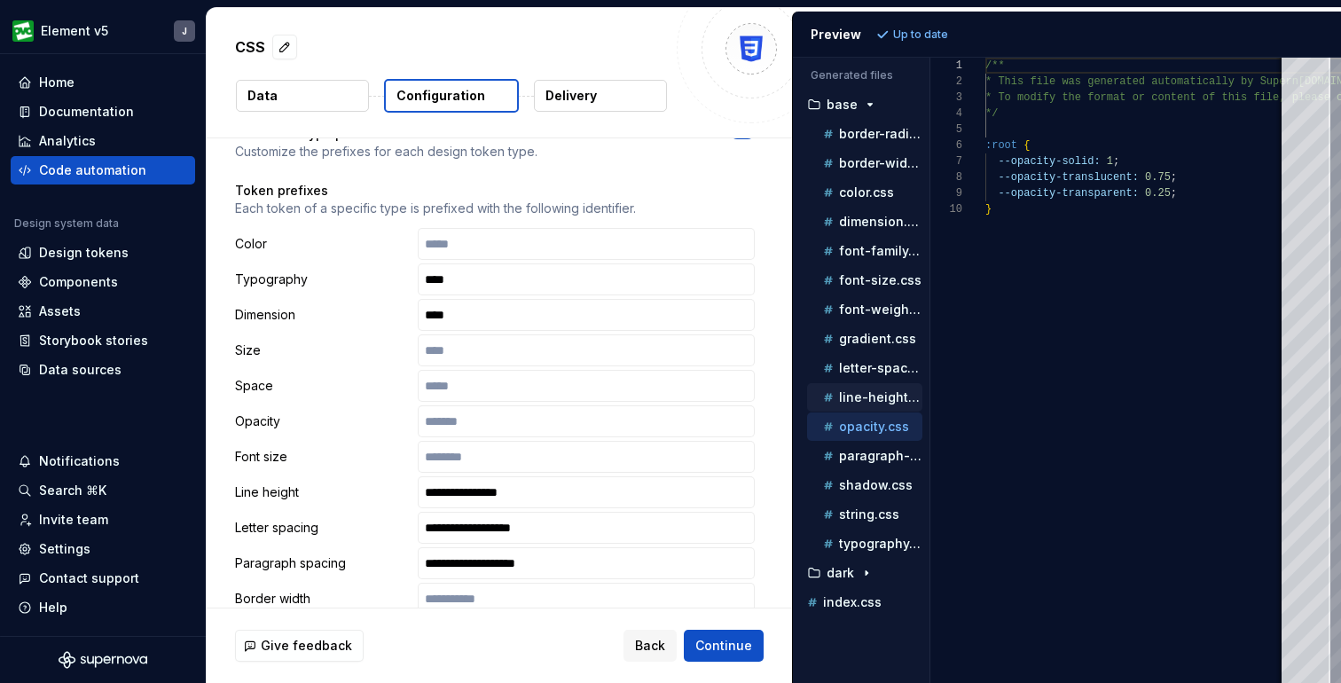
click at [865, 397] on p "line-height.css" at bounding box center [880, 397] width 83 height 14
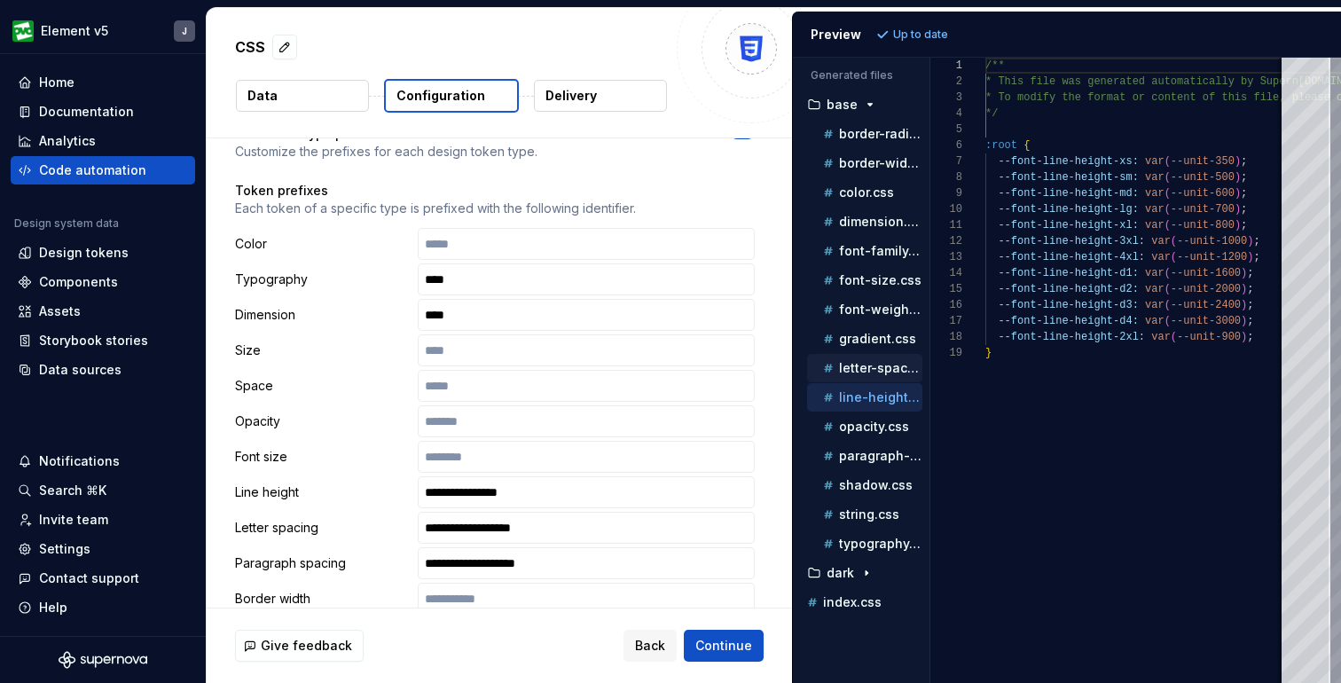
click at [864, 363] on p "letter-spacing.css" at bounding box center [880, 368] width 83 height 14
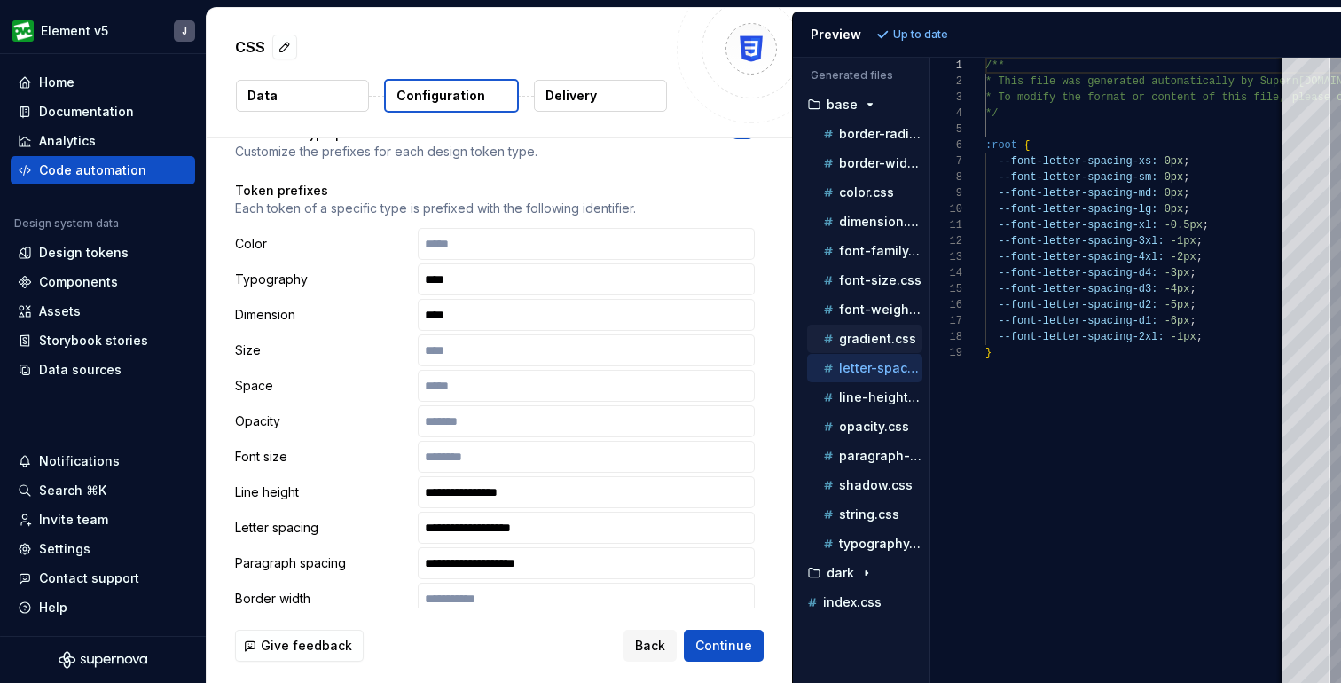
click at [866, 338] on p "gradient.css" at bounding box center [877, 339] width 77 height 14
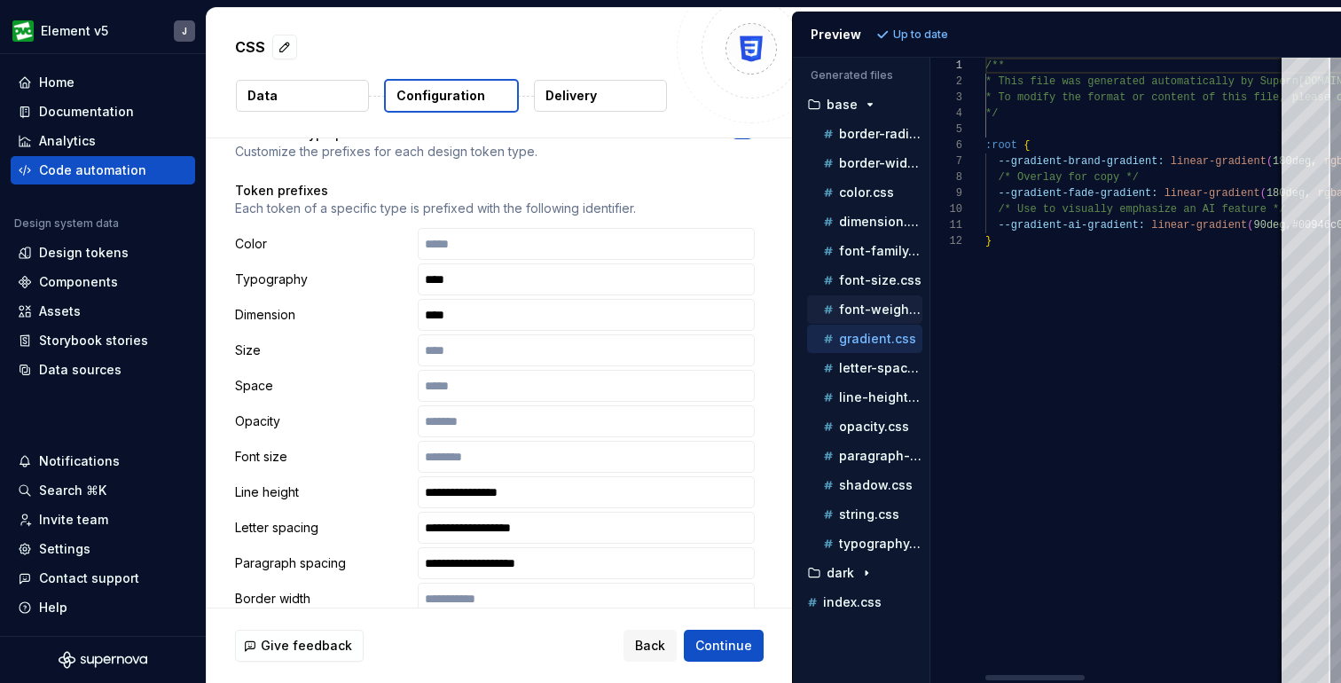
click at [868, 306] on p "font-weight.css" at bounding box center [880, 309] width 83 height 14
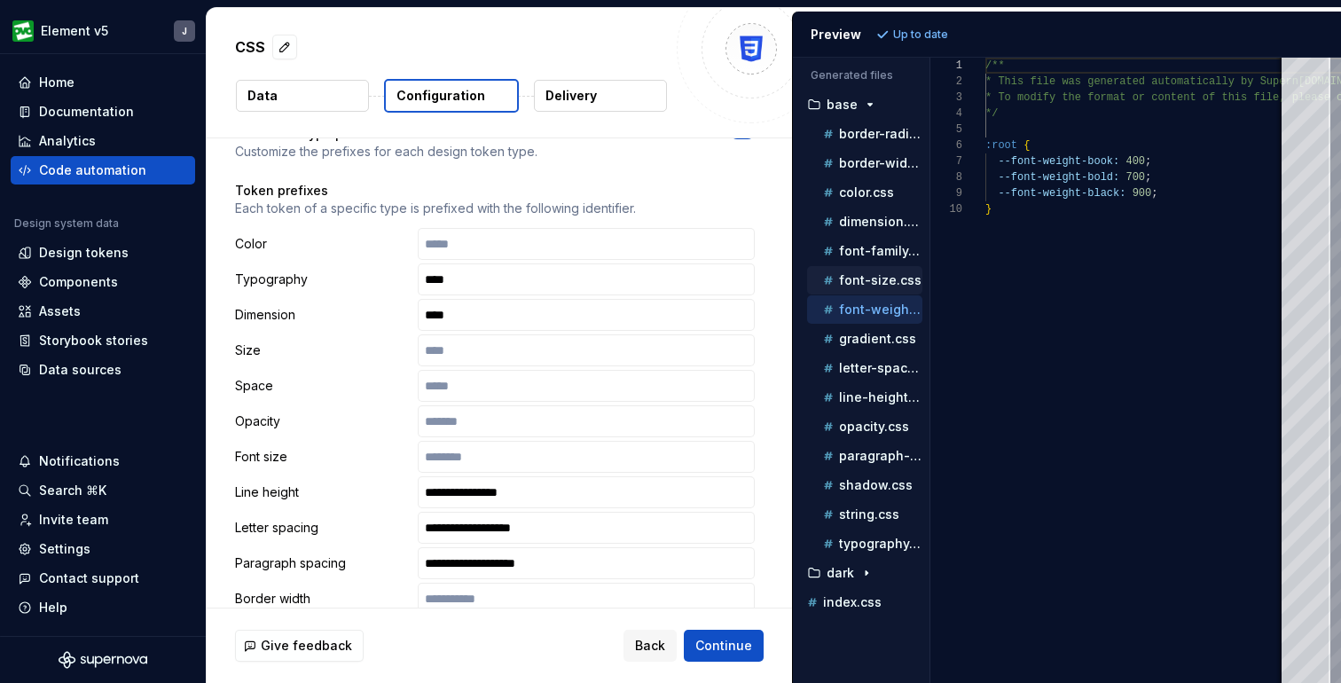
click at [872, 269] on div "font-size.css" at bounding box center [864, 280] width 115 height 28
click at [861, 220] on p "dimension.css" at bounding box center [880, 222] width 83 height 14
type textarea "**********"
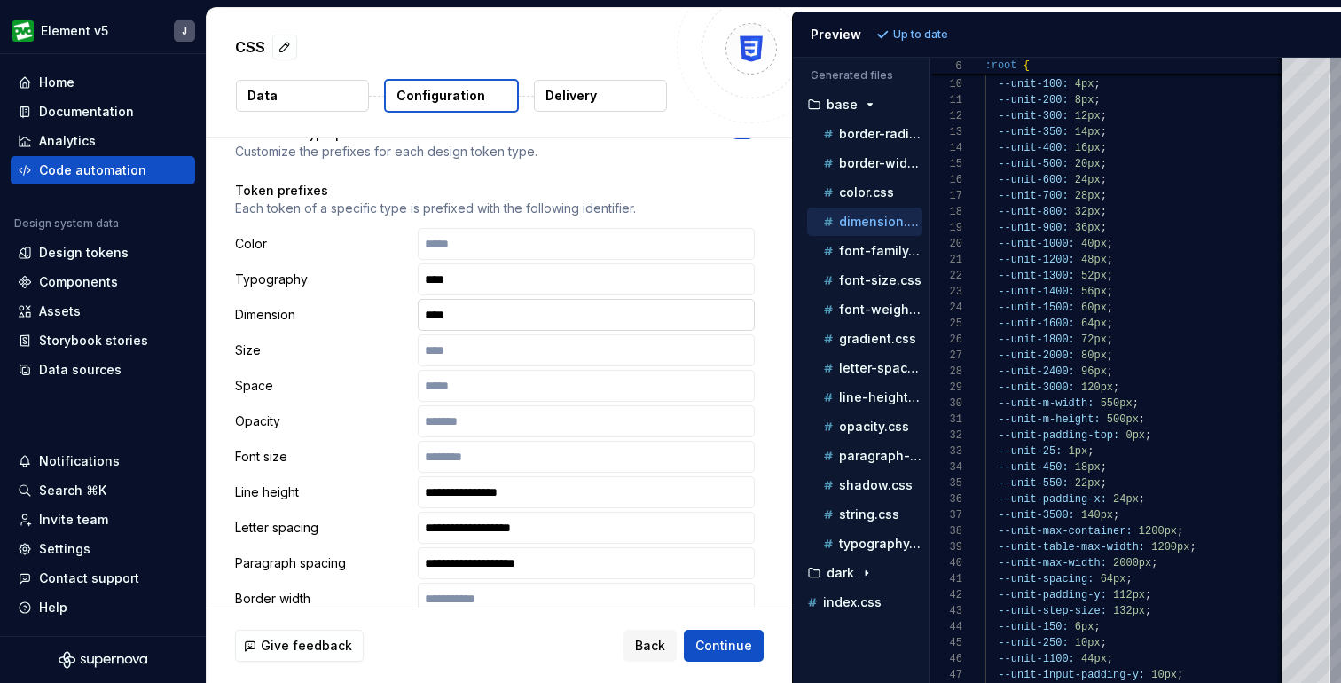
click at [475, 318] on input "****" at bounding box center [586, 315] width 337 height 32
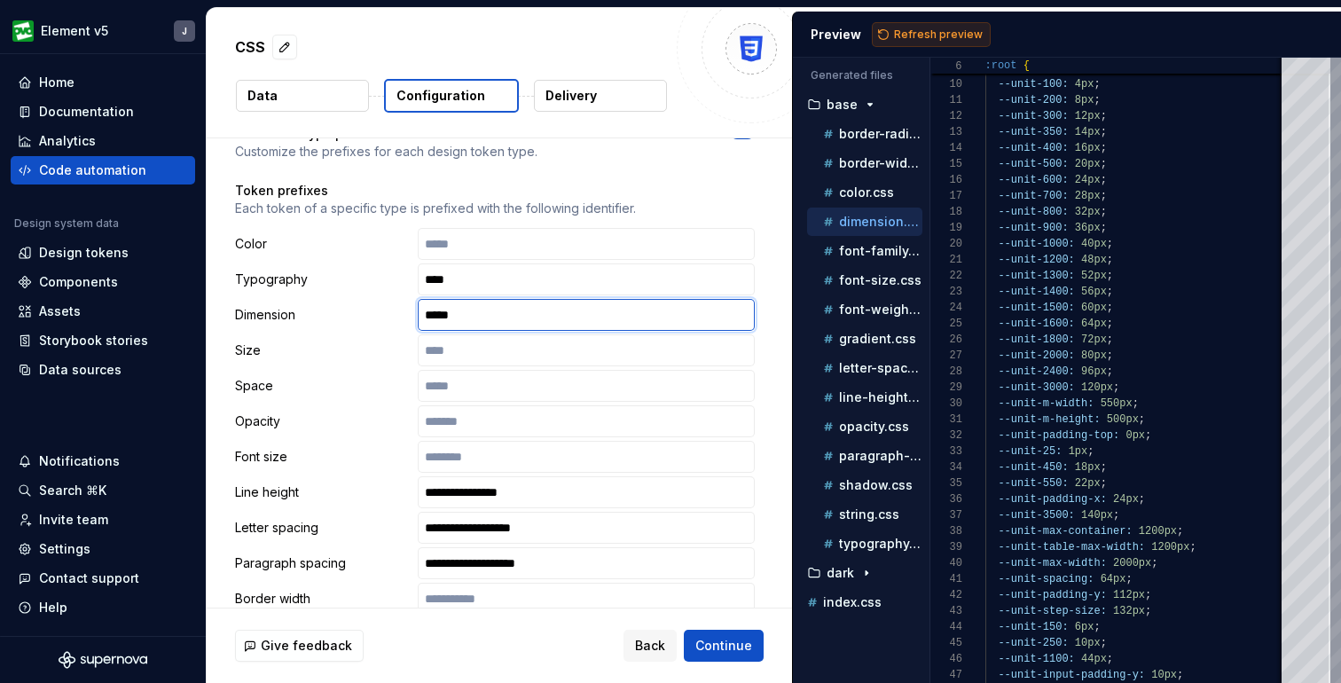
type input "*****"
click at [947, 29] on span "Refresh preview" at bounding box center [938, 34] width 89 height 14
type textarea "**********"
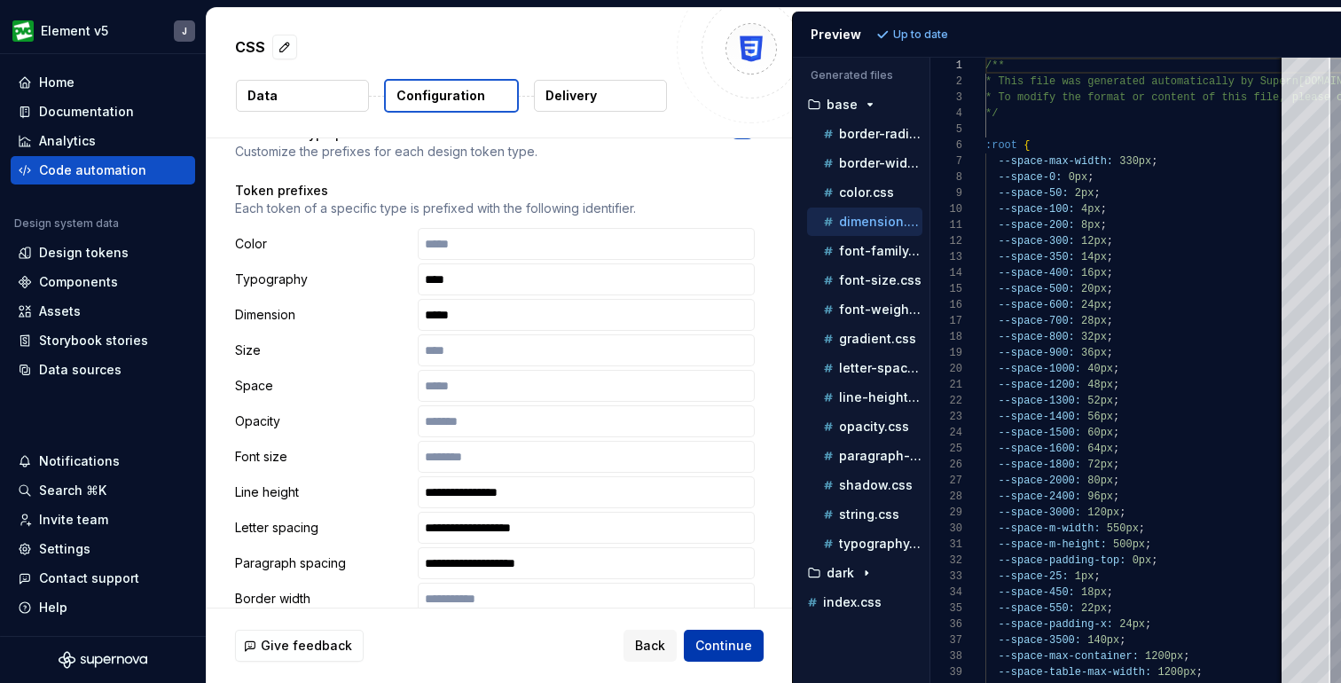
click at [735, 644] on span "Continue" at bounding box center [723, 646] width 57 height 18
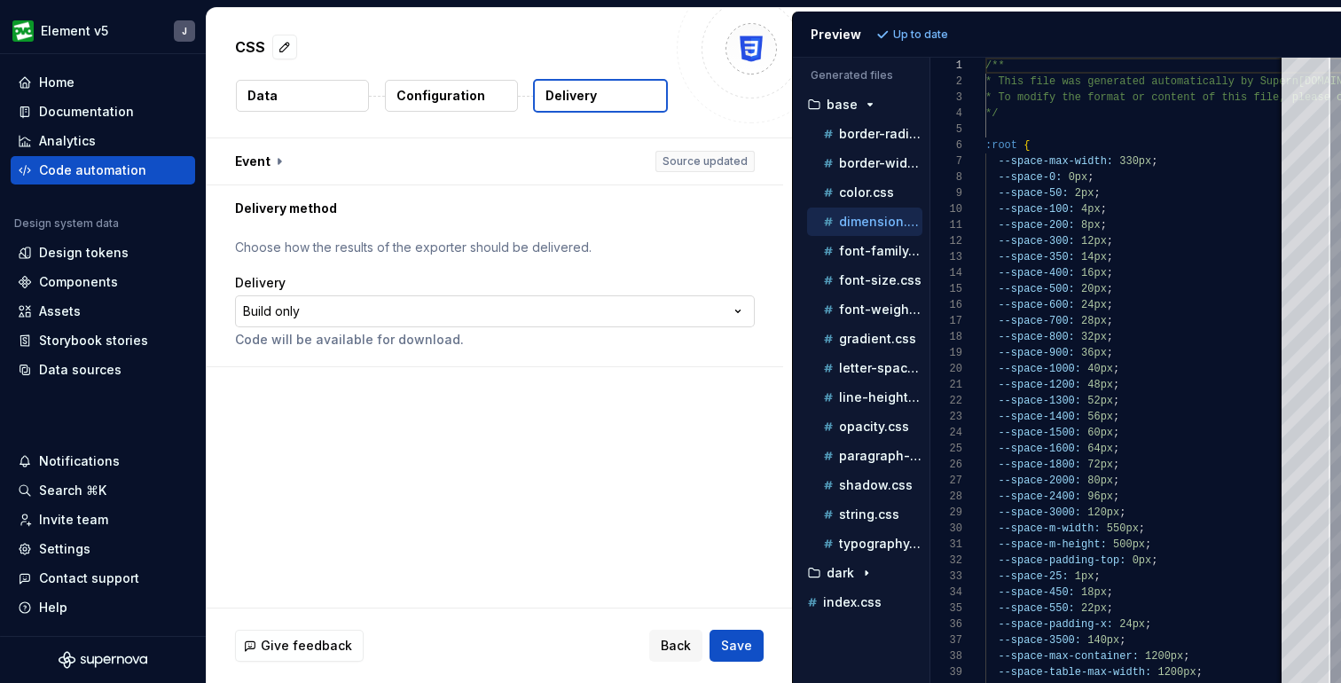
click at [515, 305] on html "**********" at bounding box center [670, 341] width 1341 height 683
click at [281, 168] on button "button" at bounding box center [495, 161] width 577 height 46
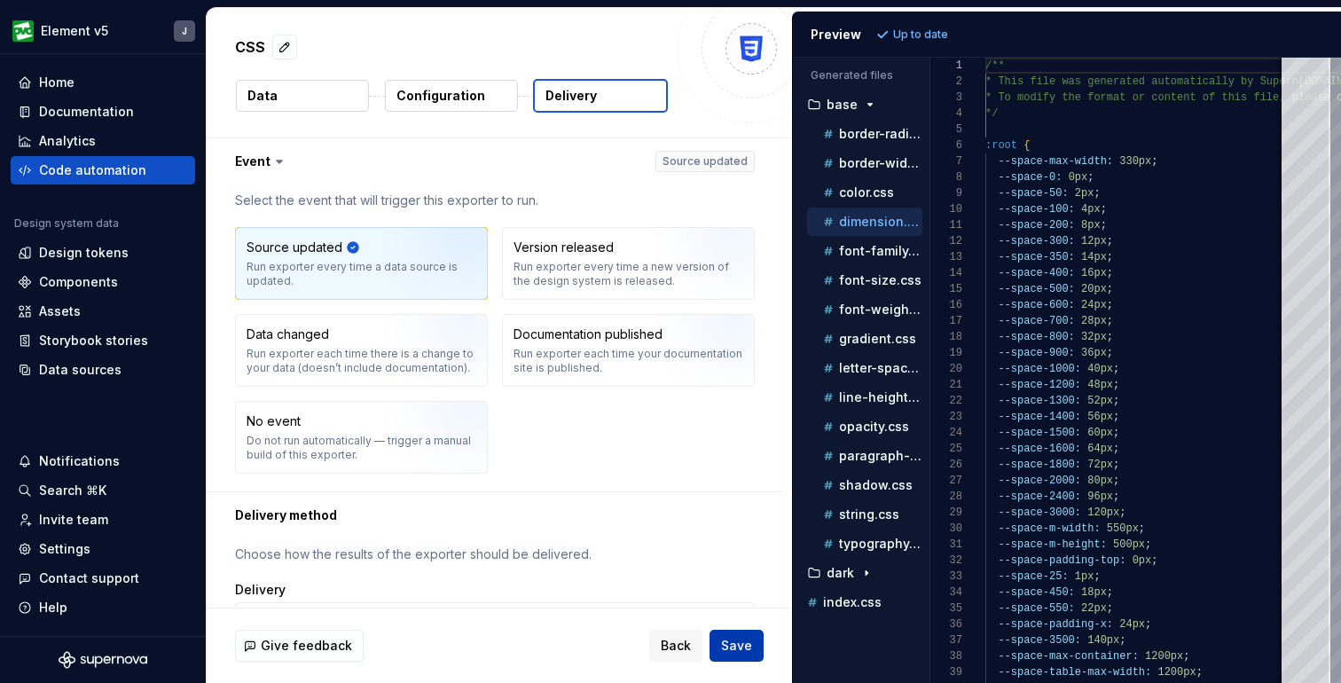
click at [747, 638] on span "Save" at bounding box center [736, 646] width 31 height 18
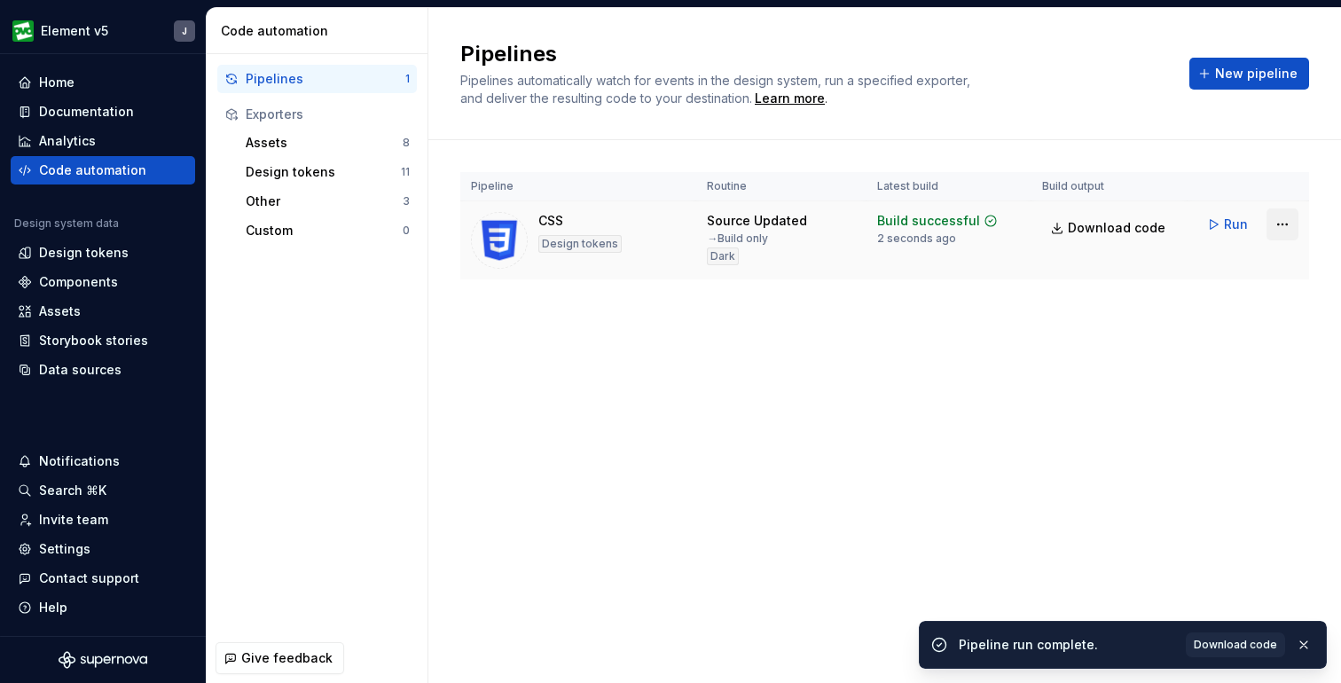
click at [1279, 224] on html "Element v5 J Home Documentation Analytics Code automation Design system data De…" at bounding box center [670, 341] width 1341 height 683
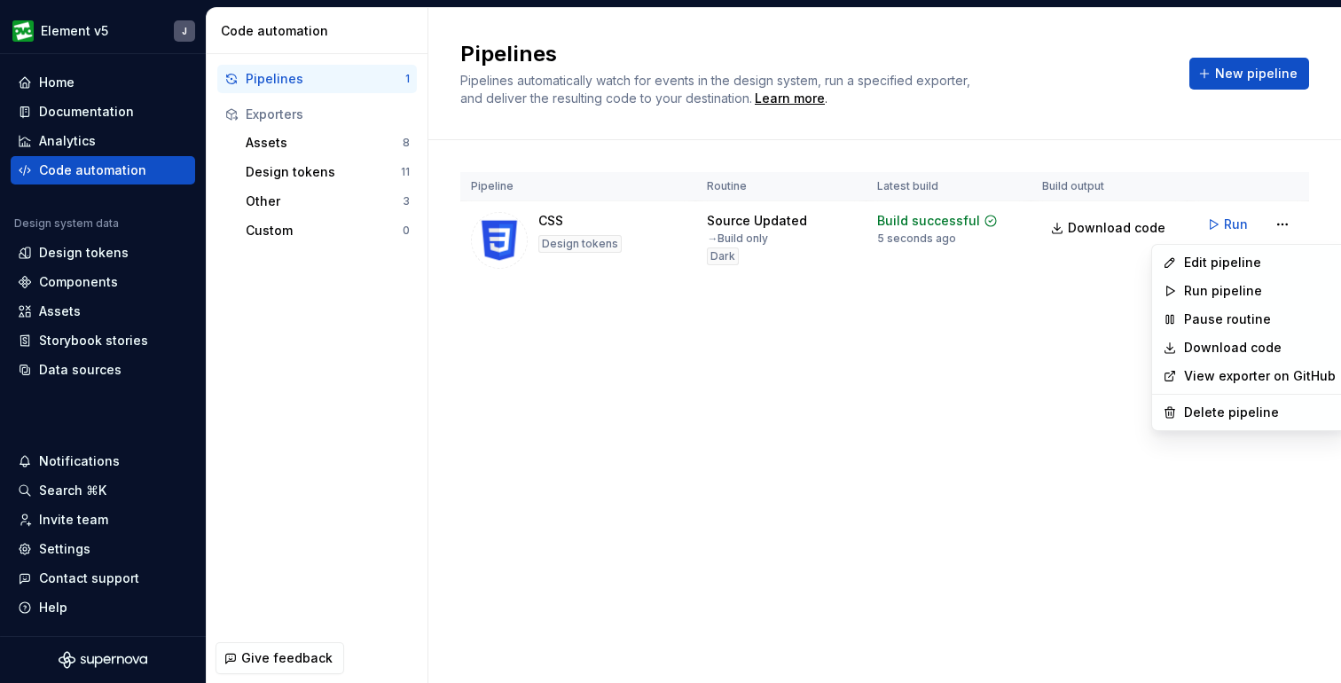
click at [1261, 350] on link "Download code" at bounding box center [1260, 348] width 152 height 18
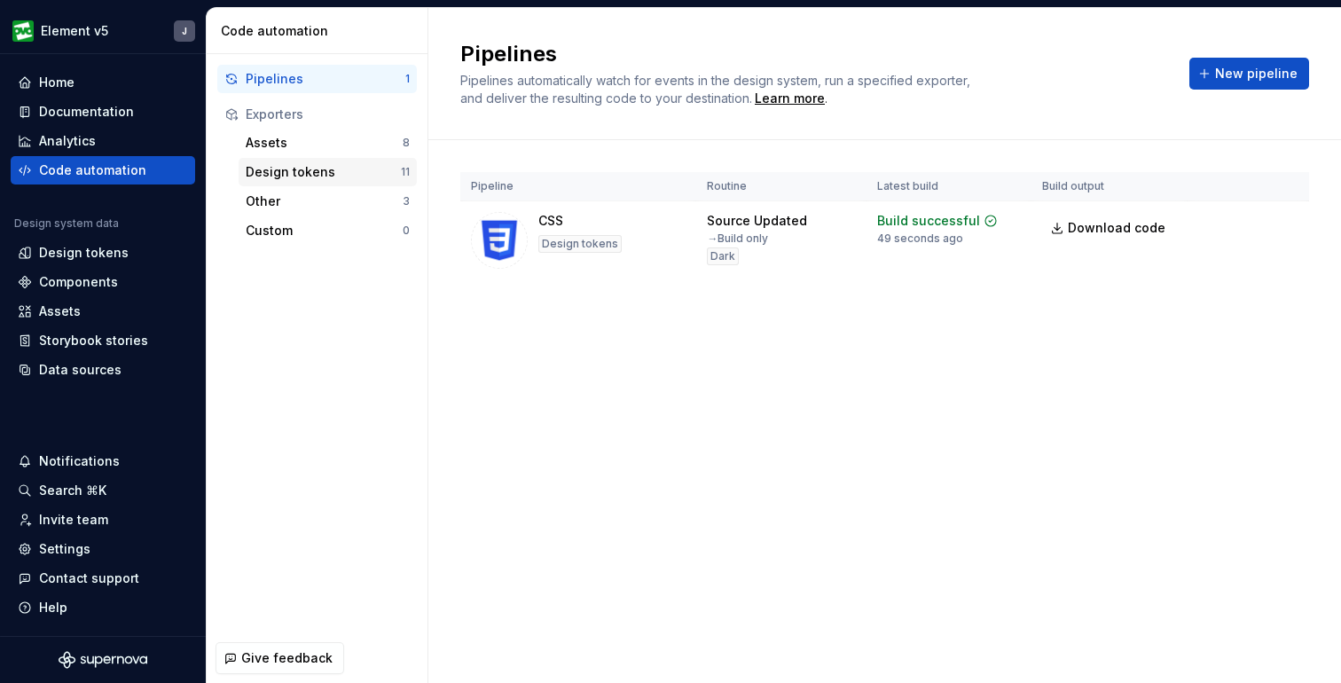
click at [322, 176] on div "Design tokens" at bounding box center [323, 172] width 155 height 18
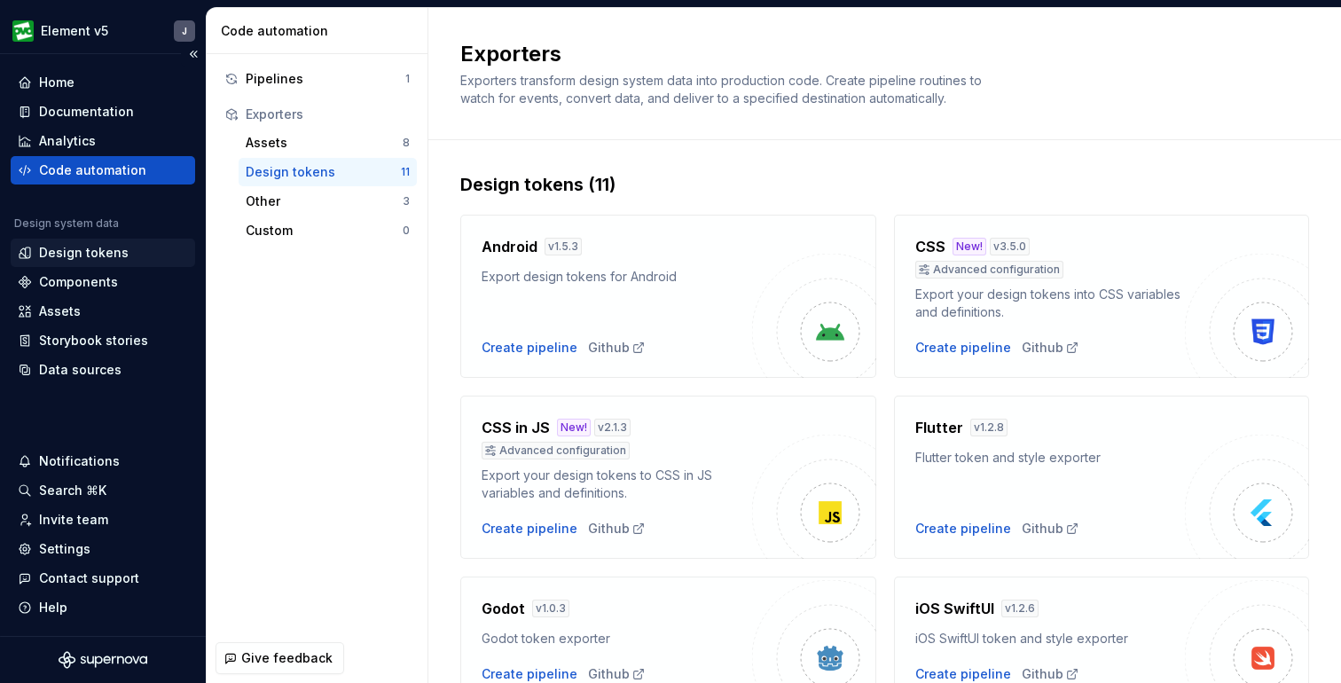
click at [107, 253] on div "Design tokens" at bounding box center [84, 253] width 90 height 18
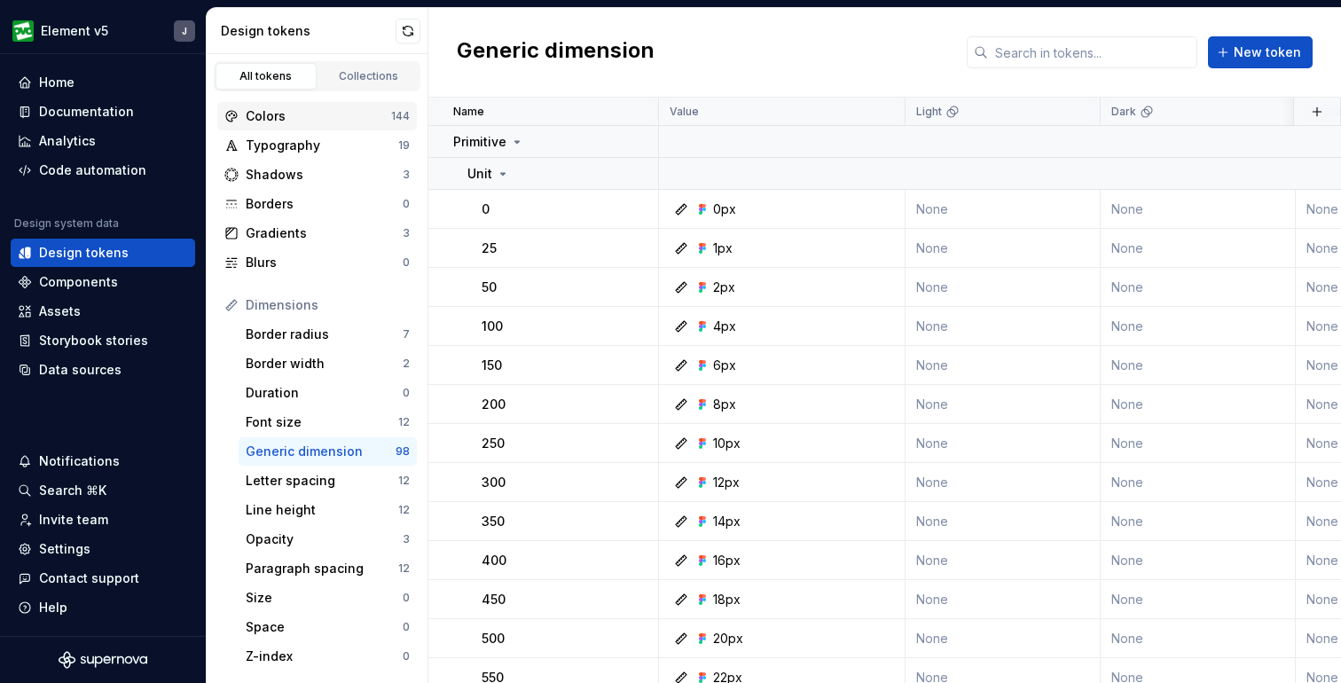
click at [296, 114] on div "Colors" at bounding box center [318, 116] width 145 height 18
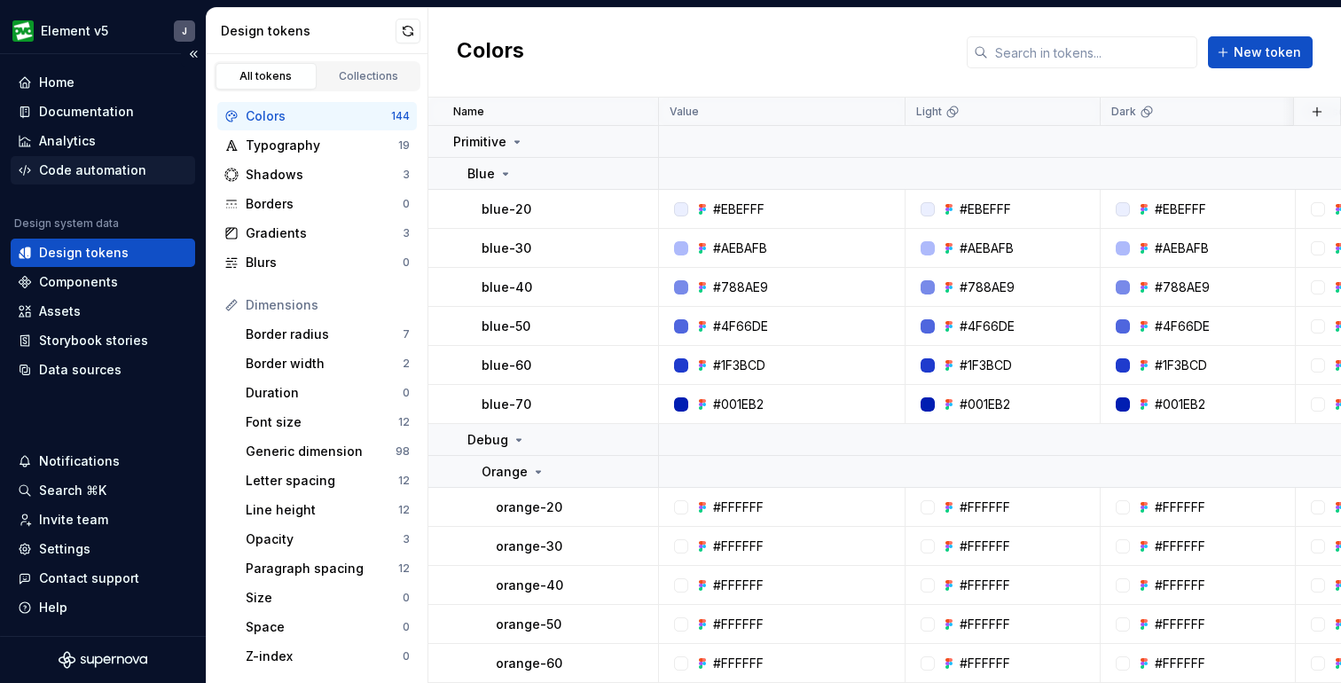
click at [104, 174] on div "Code automation" at bounding box center [92, 170] width 107 height 18
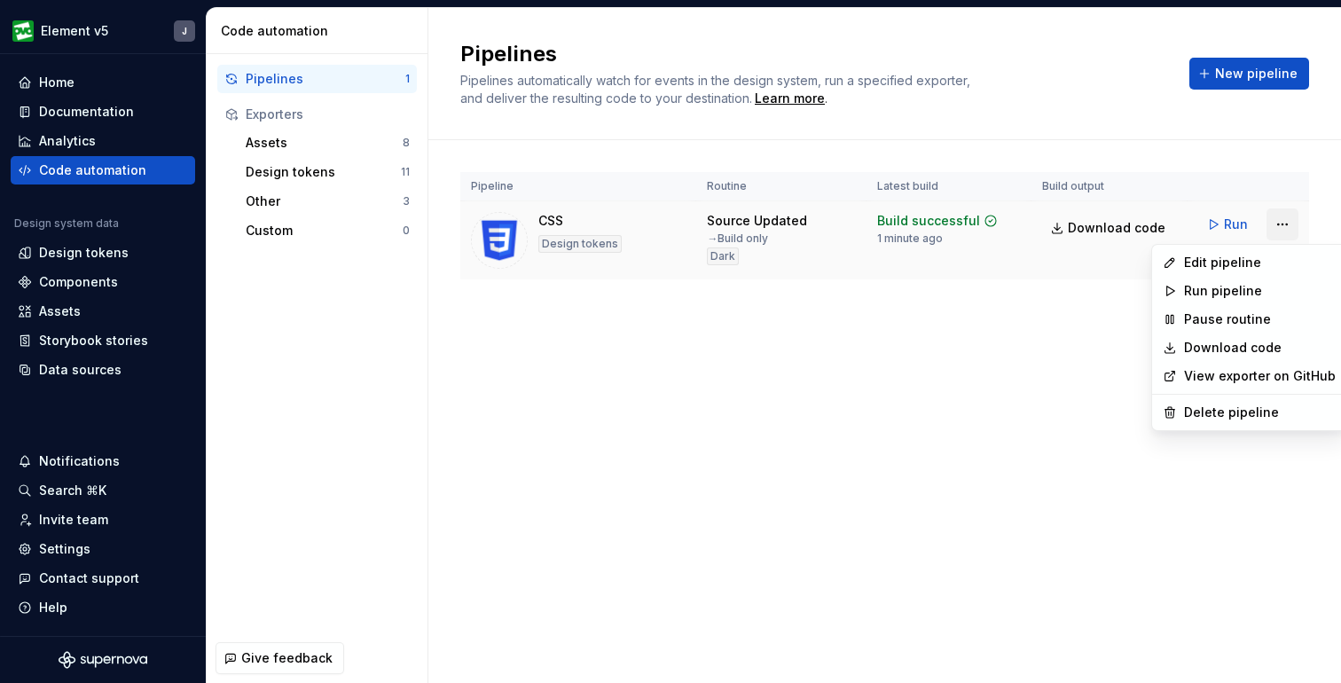
click at [1288, 226] on html "Element v5 J Home Documentation Analytics Code automation Design system data De…" at bounding box center [670, 341] width 1341 height 683
click at [1217, 260] on div "Edit pipeline" at bounding box center [1260, 263] width 152 height 18
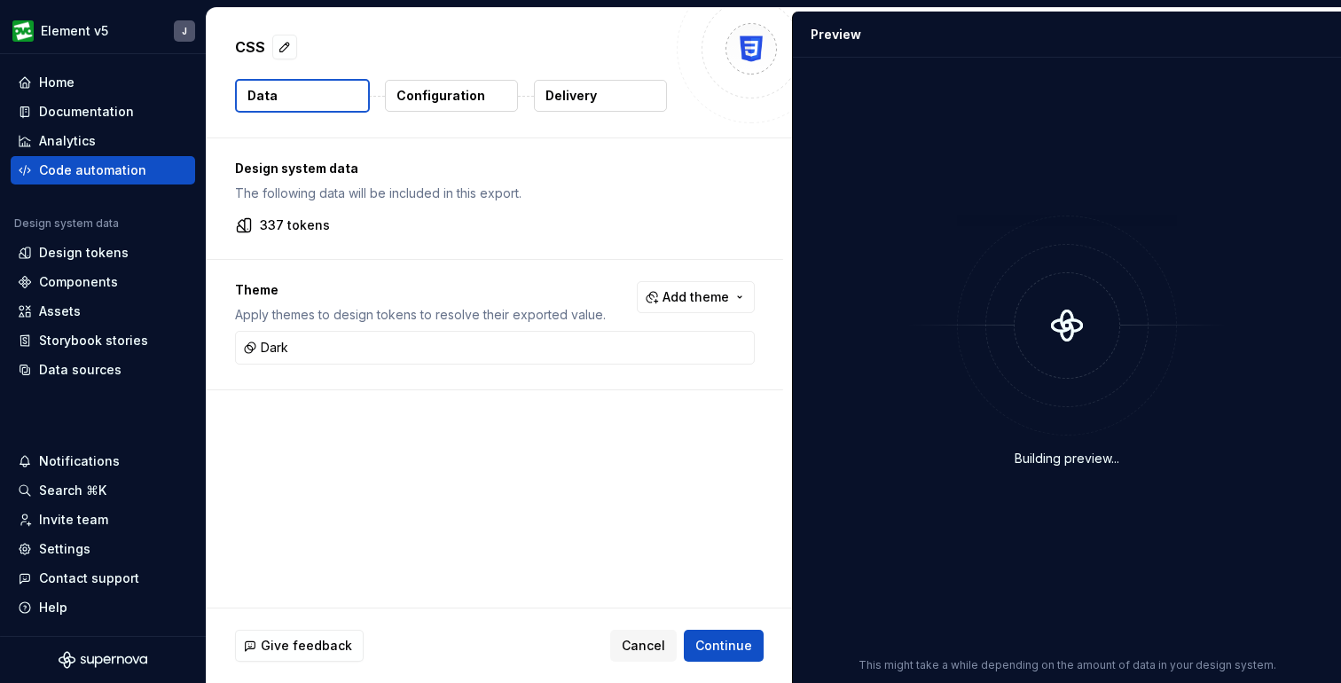
click at [470, 106] on button "Configuration" at bounding box center [451, 96] width 133 height 32
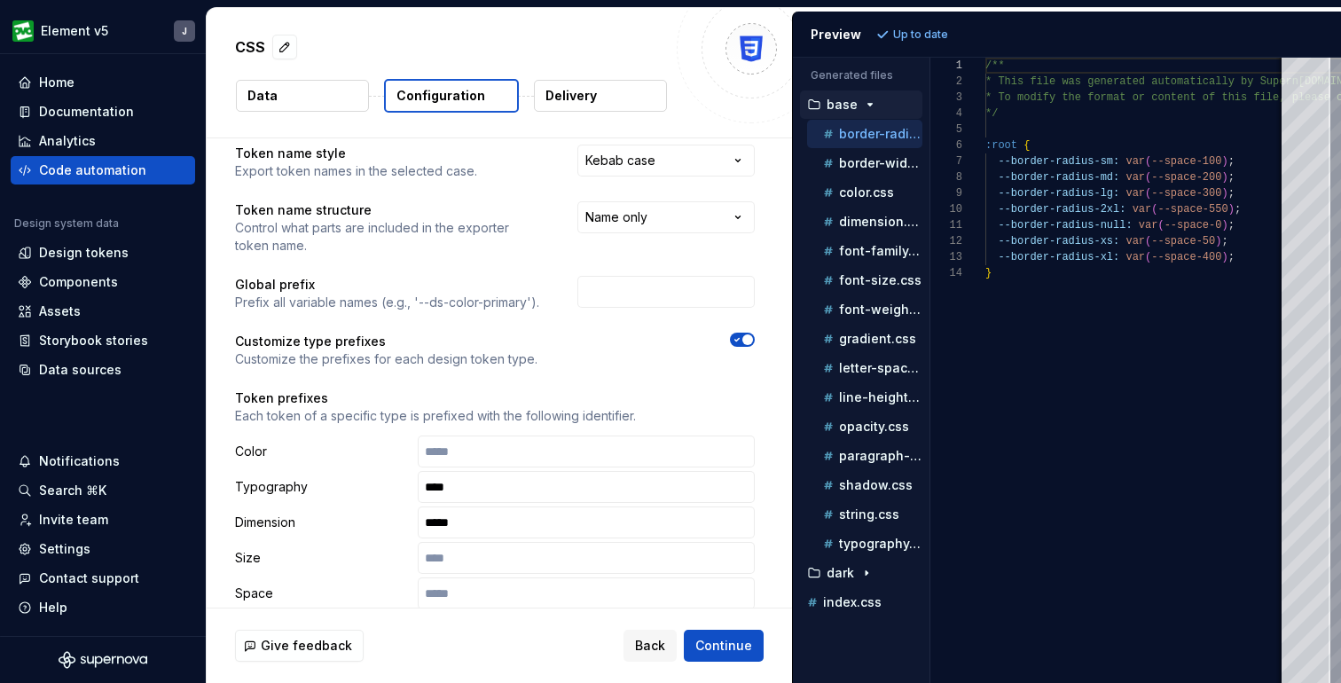
scroll to position [54, 0]
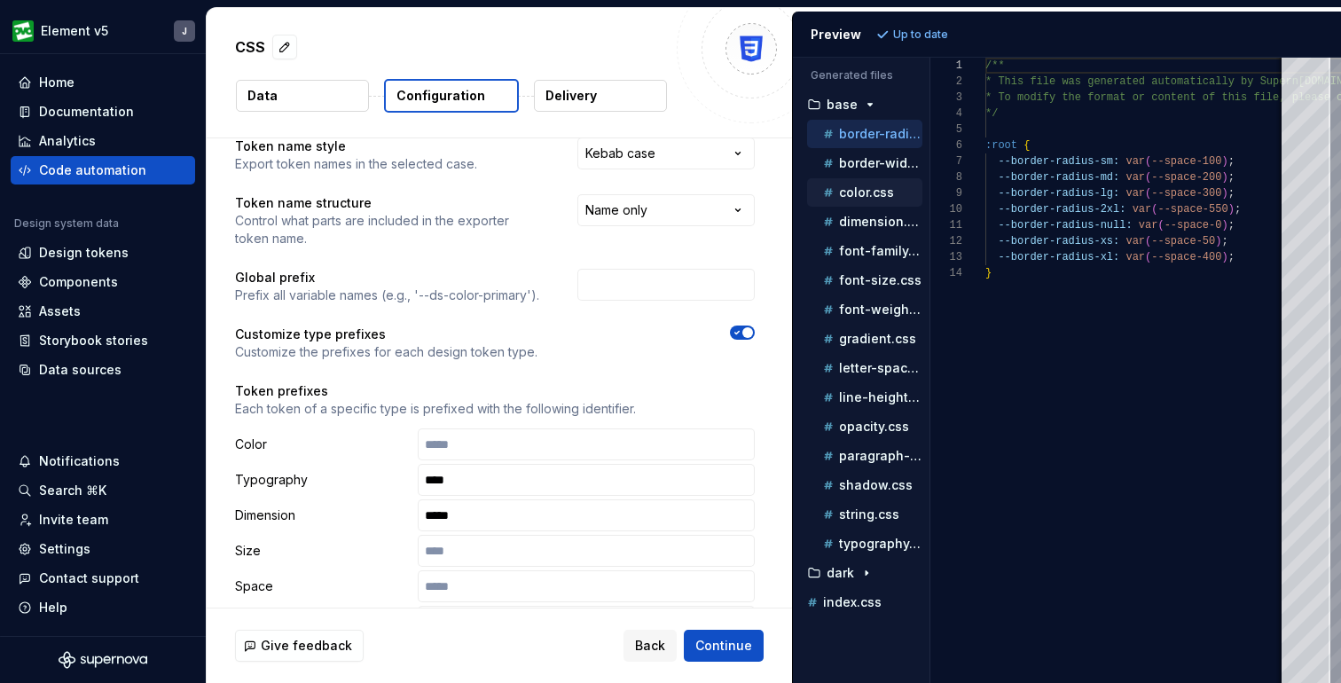
click at [853, 191] on p "color.css" at bounding box center [866, 192] width 55 height 14
type textarea "**********"
